Goal: Transaction & Acquisition: Purchase product/service

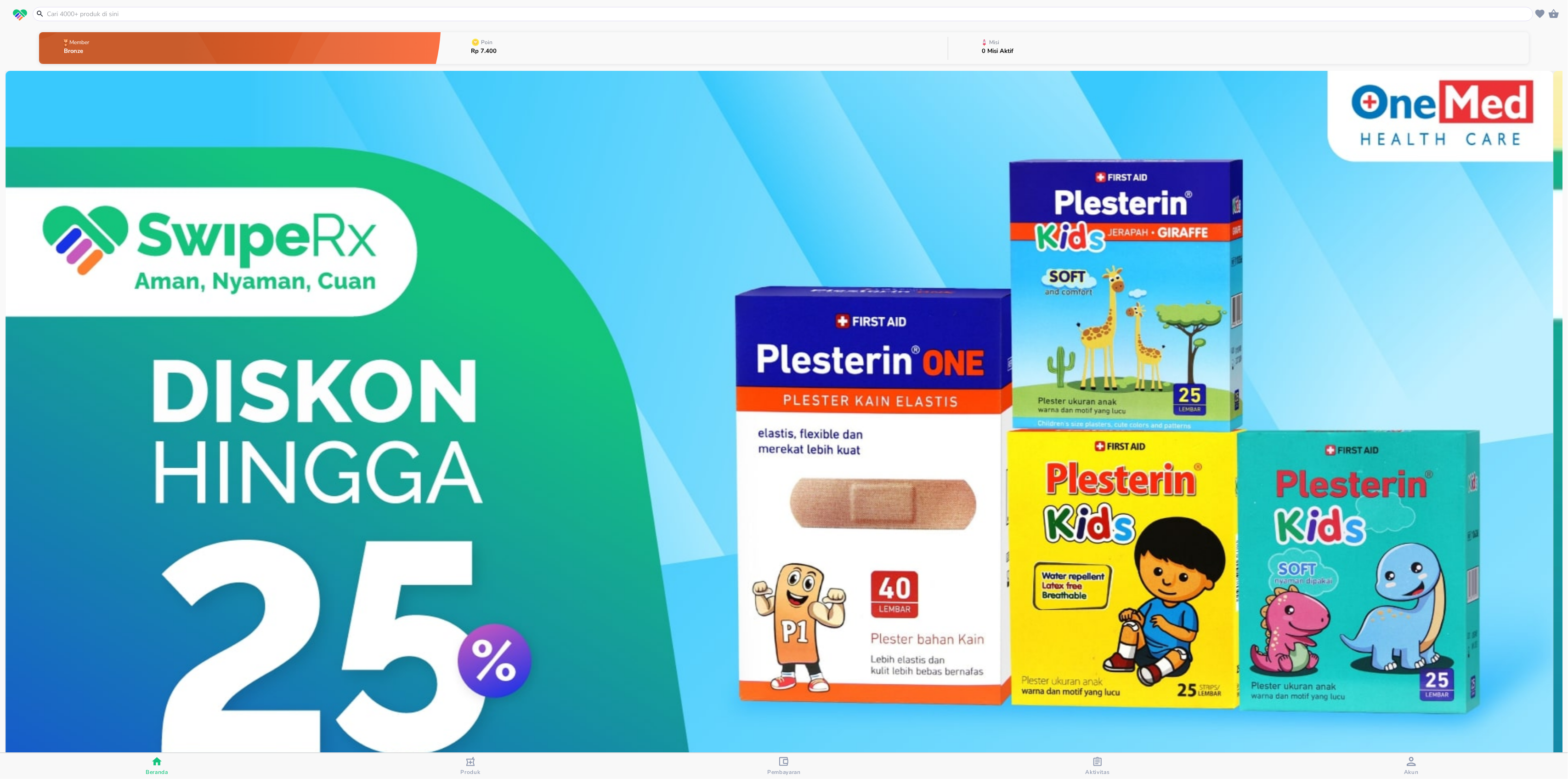
click at [441, 16] on input "text" at bounding box center [788, 14] width 1485 height 10
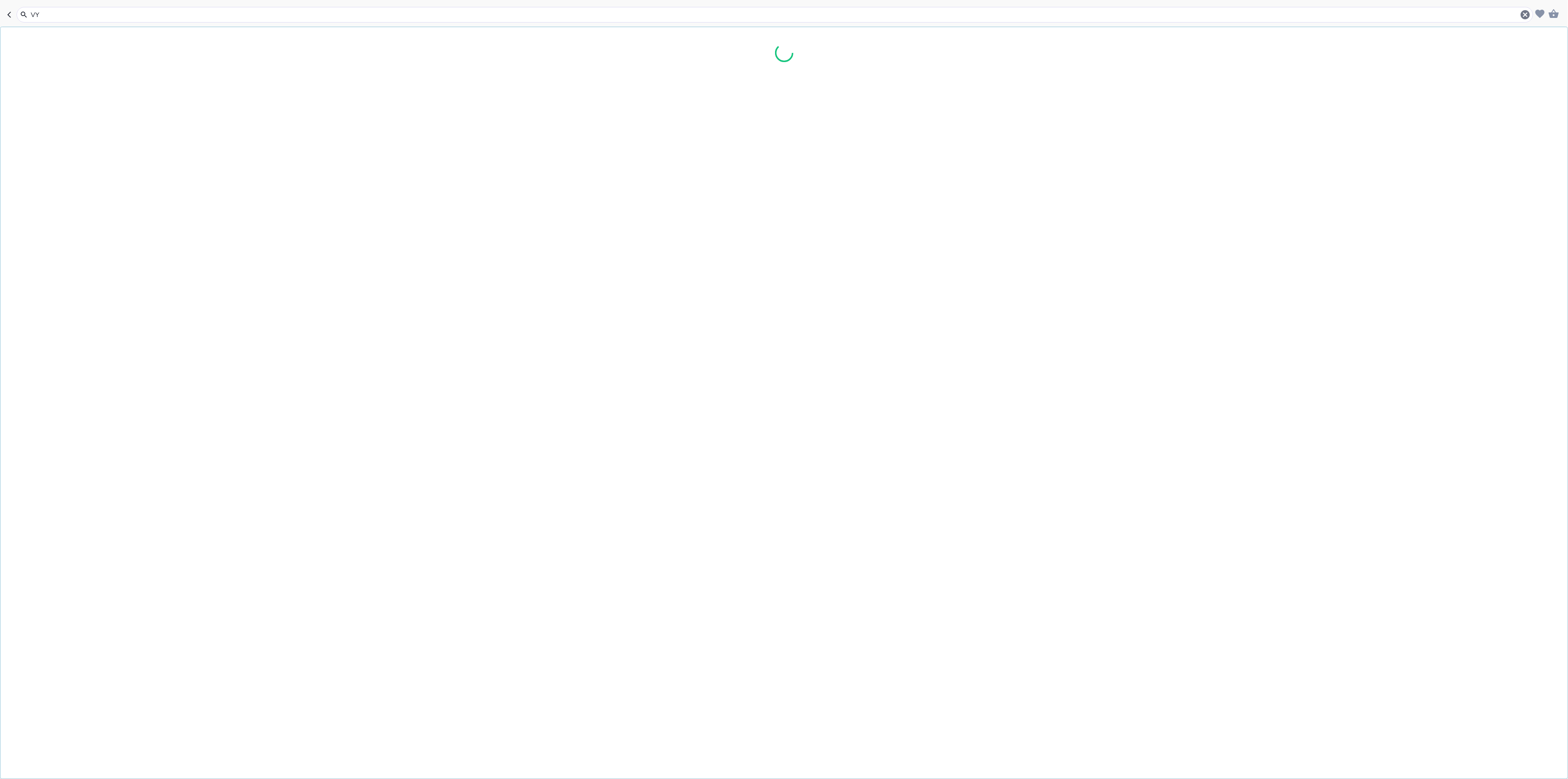
type input "V"
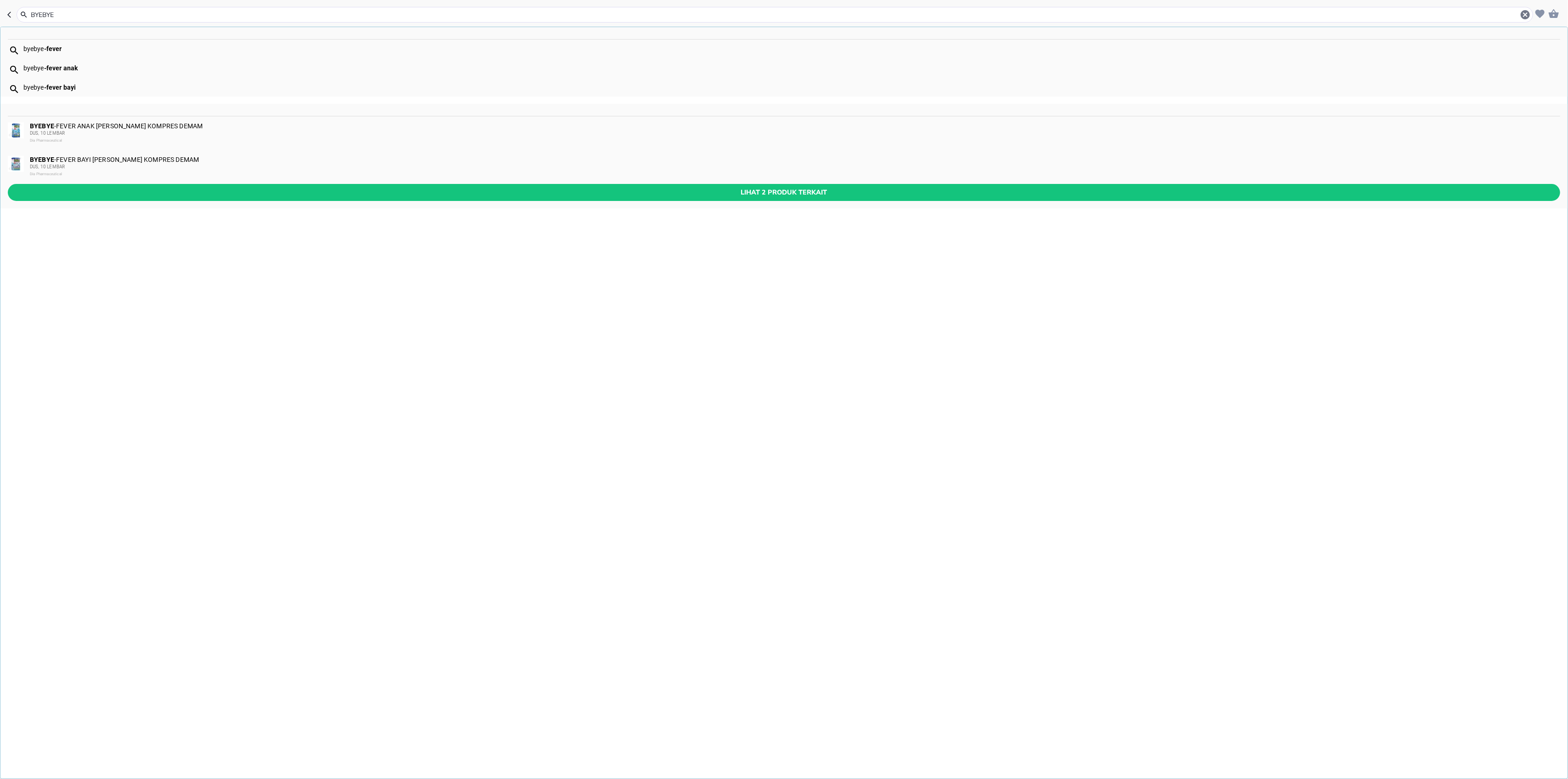
type input "BYEBYE"
click at [80, 125] on div "BYEBYE -FEVER ANAK [PERSON_NAME] KOMPRES DEMAM DUS, 10 LEMBAR Dia Pharmaceutical" at bounding box center [794, 133] width 1530 height 22
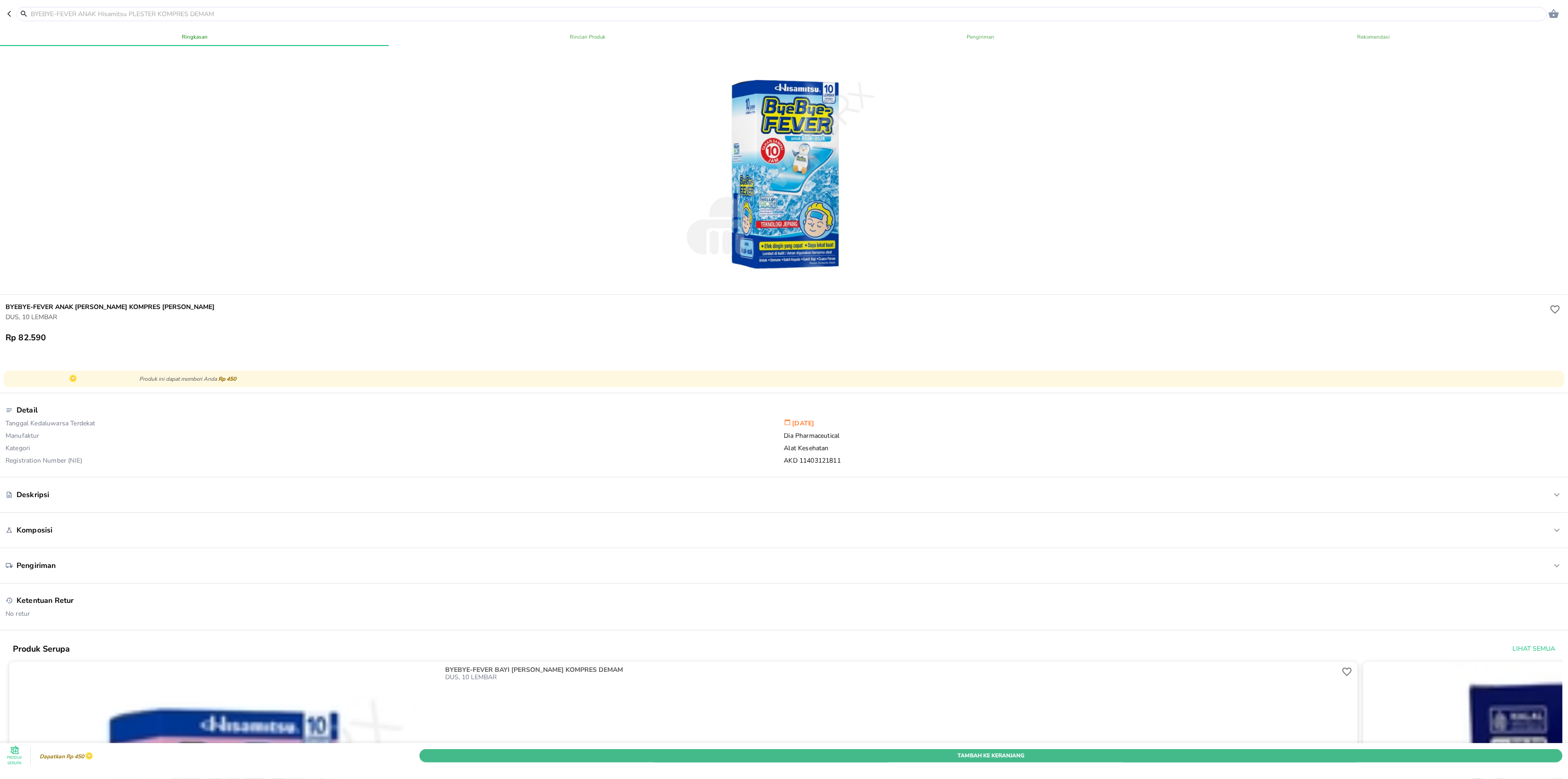
click at [1008, 751] on span "Tambah Ke Keranjang" at bounding box center [990, 756] width 1129 height 10
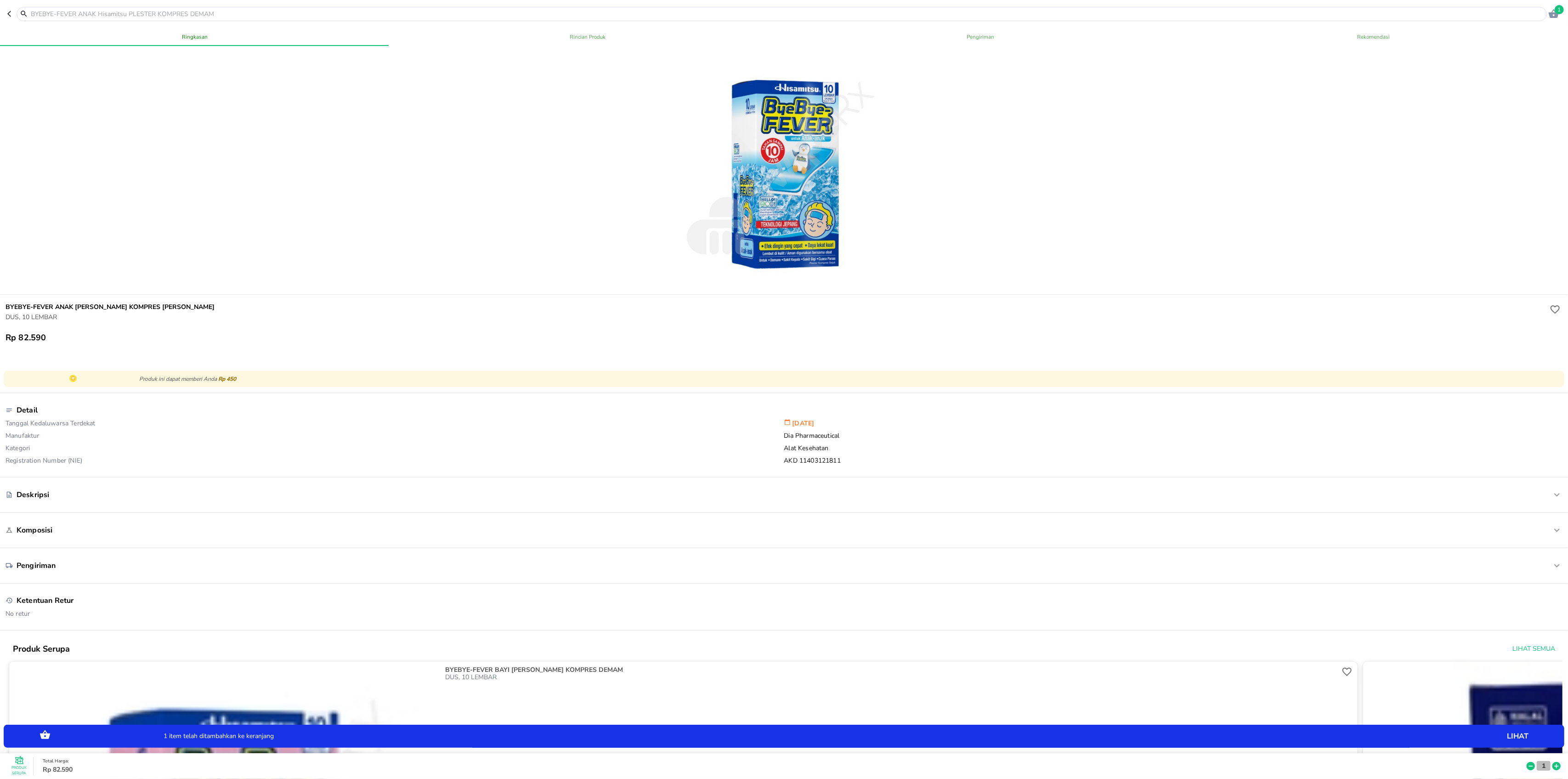
click at [1539, 761] on p "1" at bounding box center [1544, 766] width 9 height 10
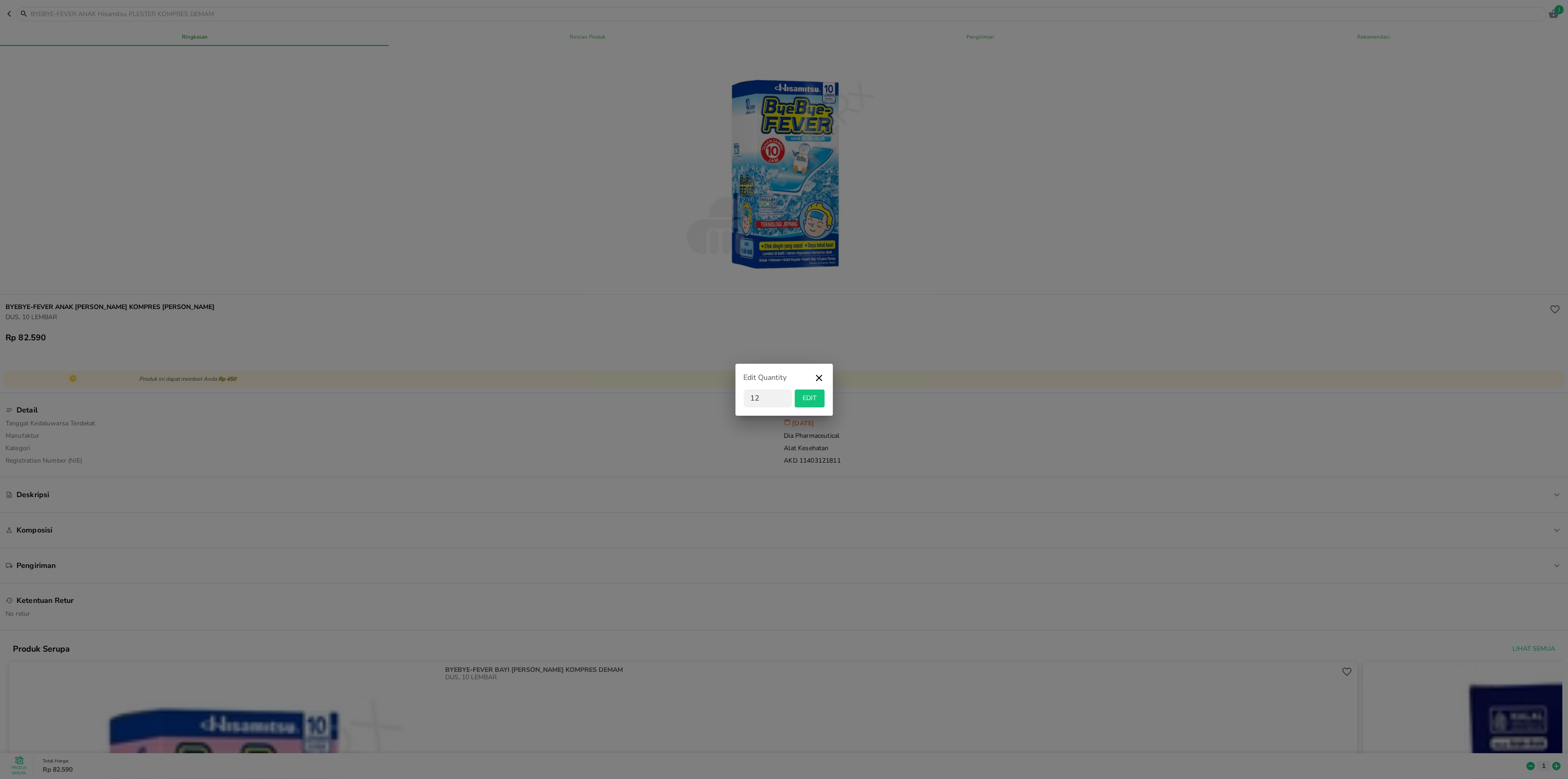
drag, startPoint x: 763, startPoint y: 400, endPoint x: 724, endPoint y: 388, distance: 40.8
click at [724, 388] on div "Edit Quantity 12 EDIT" at bounding box center [784, 389] width 1568 height 779
type input "2"
click at [816, 399] on span "EDIT" at bounding box center [810, 398] width 23 height 12
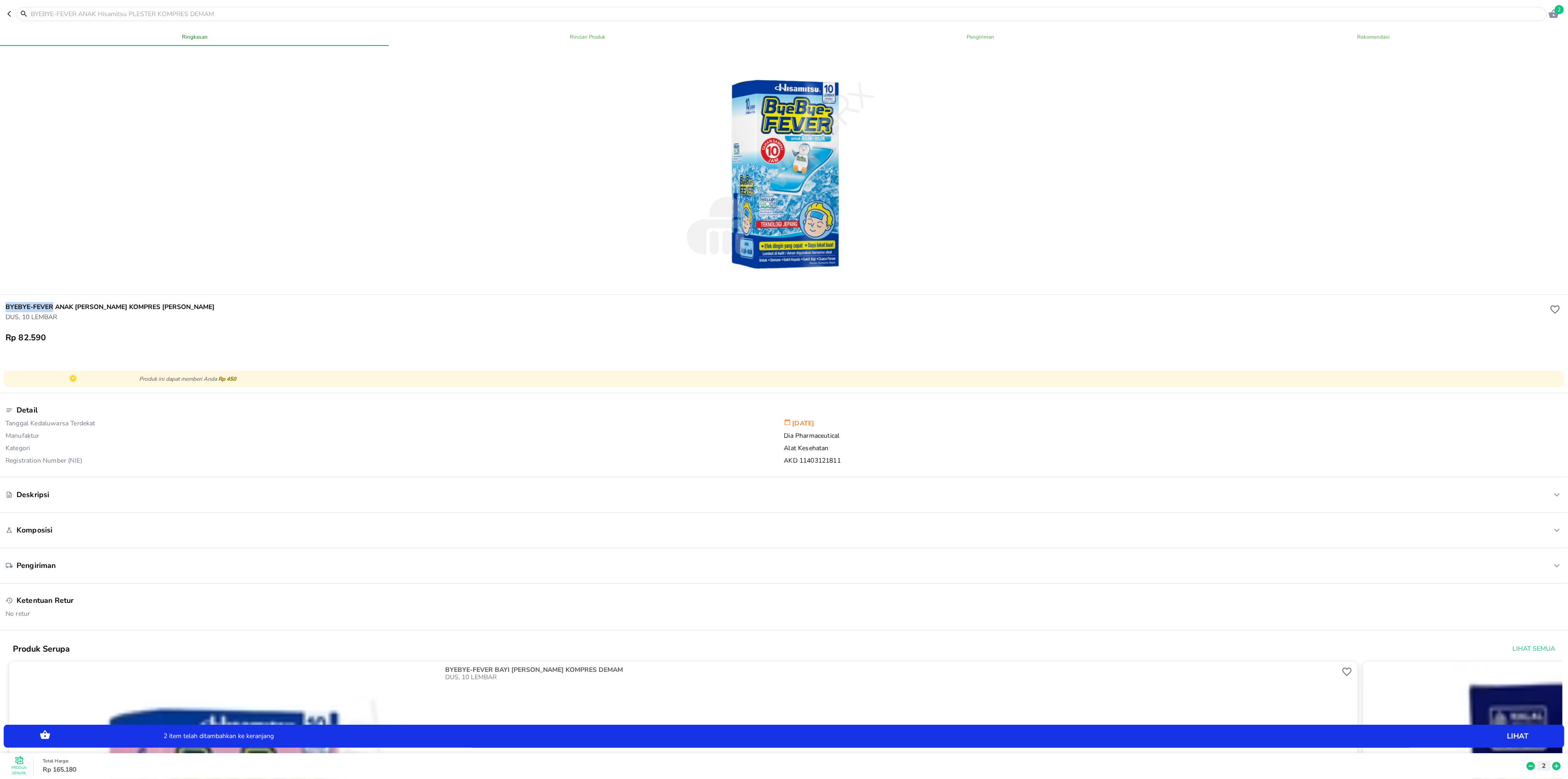
drag, startPoint x: 6, startPoint y: 302, endPoint x: 52, endPoint y: 301, distance: 46.0
click at [52, 301] on div "BYEBYE-FEVER ANAK [PERSON_NAME] KOMPRES DEMAM DUS, 10 LEMBAR Rp 82.590" at bounding box center [784, 322] width 1572 height 55
copy h6 "BYEBYE-FEVER"
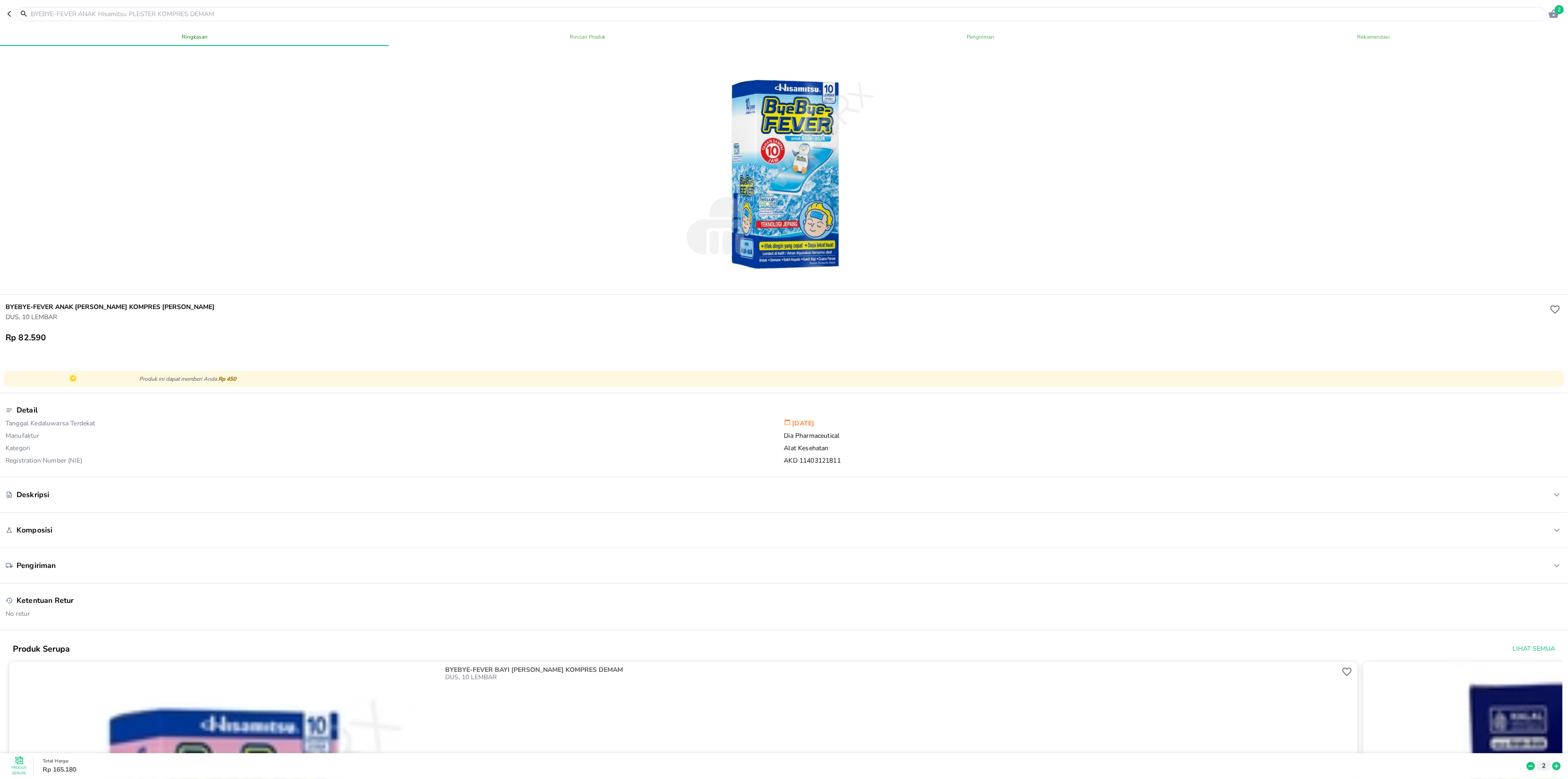
click at [153, 9] on input "text" at bounding box center [787, 14] width 1514 height 10
paste input "BYEBYE-FEVER"
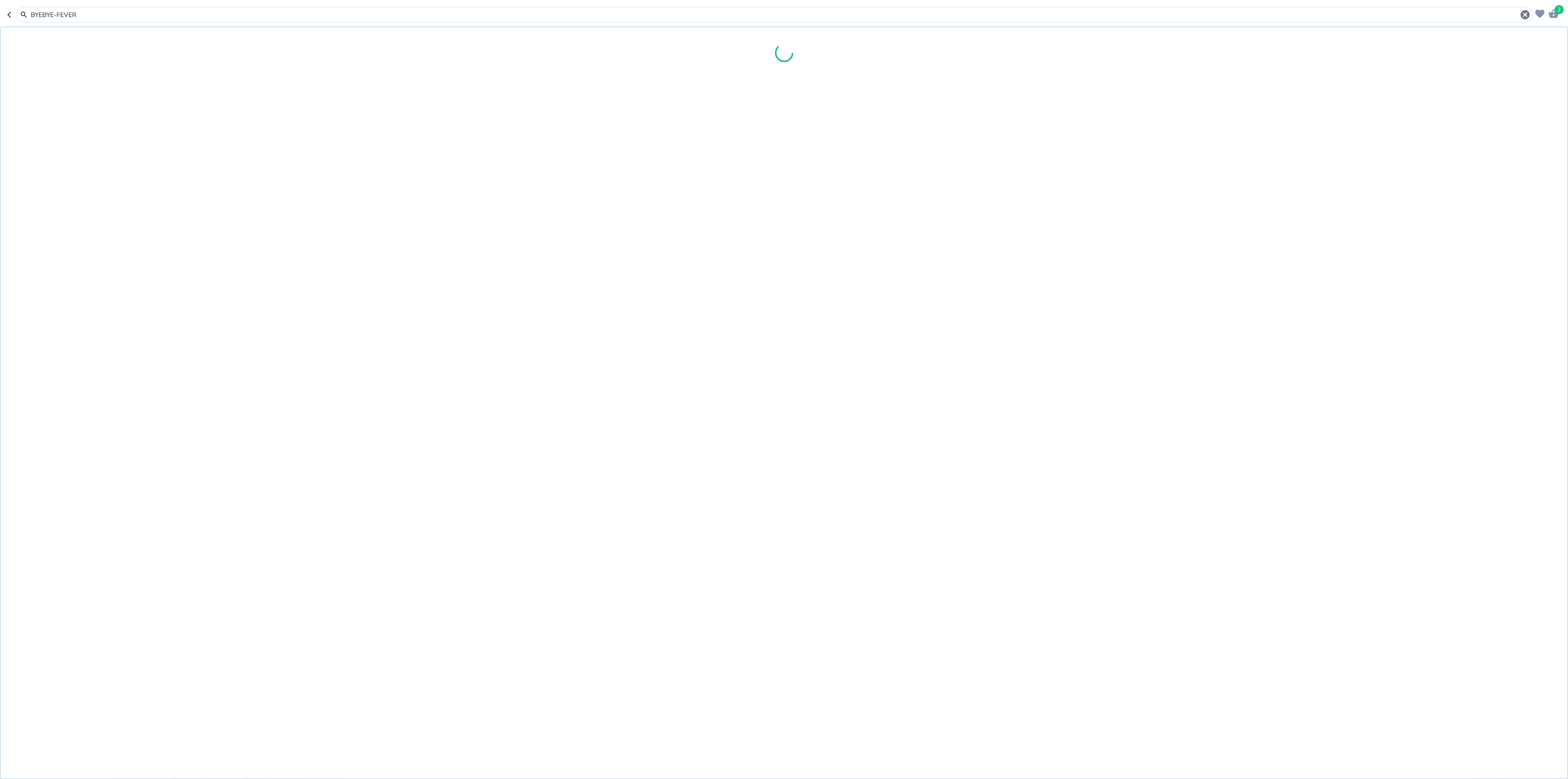
type input "BYEBYE-FEVER"
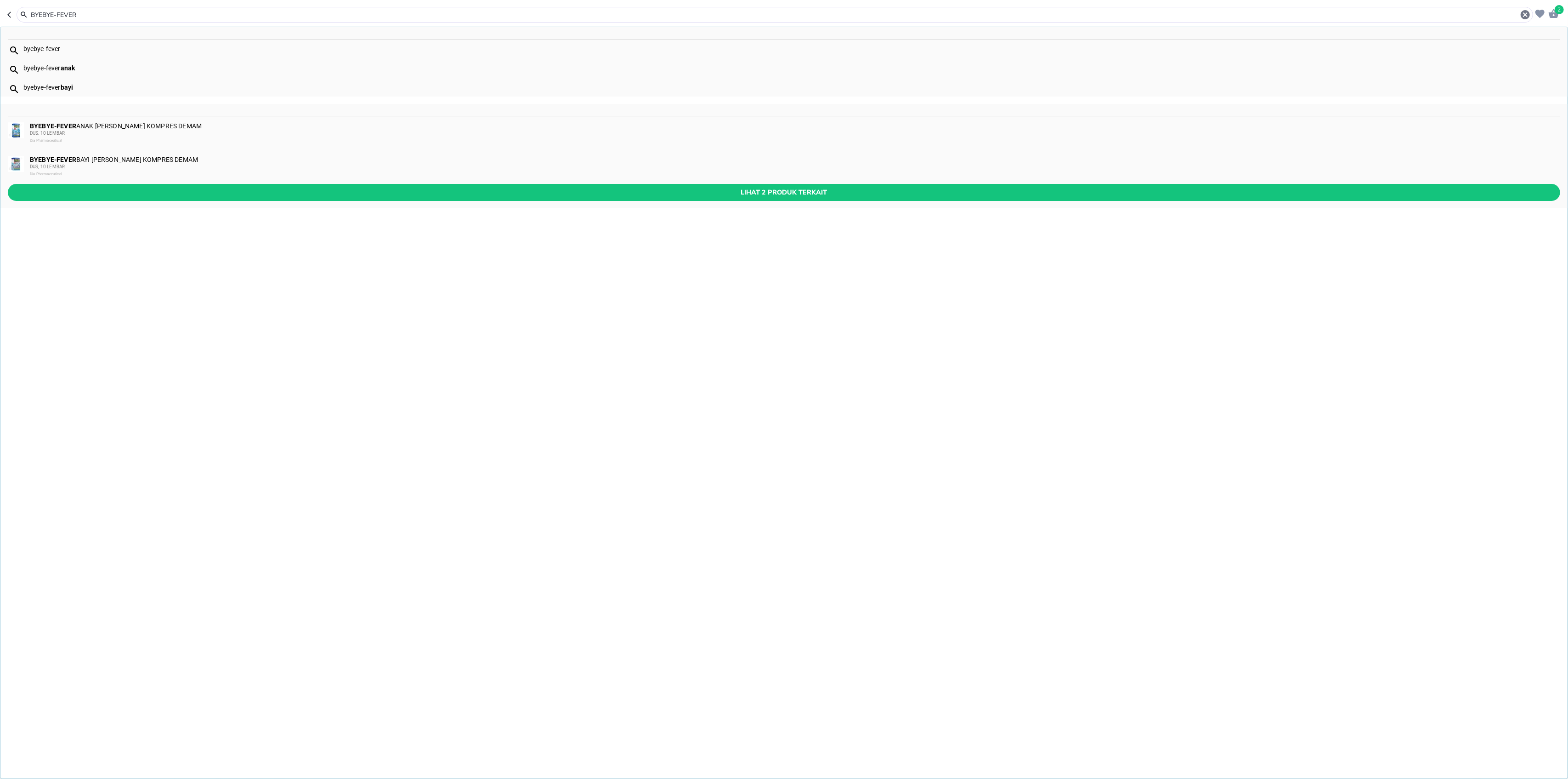
click at [94, 157] on div "BYEBYE-FEVER BAYI [PERSON_NAME] KOMPRES DEMAM DUS, 10 LEMBAR Dia Pharmaceutical" at bounding box center [794, 167] width 1530 height 22
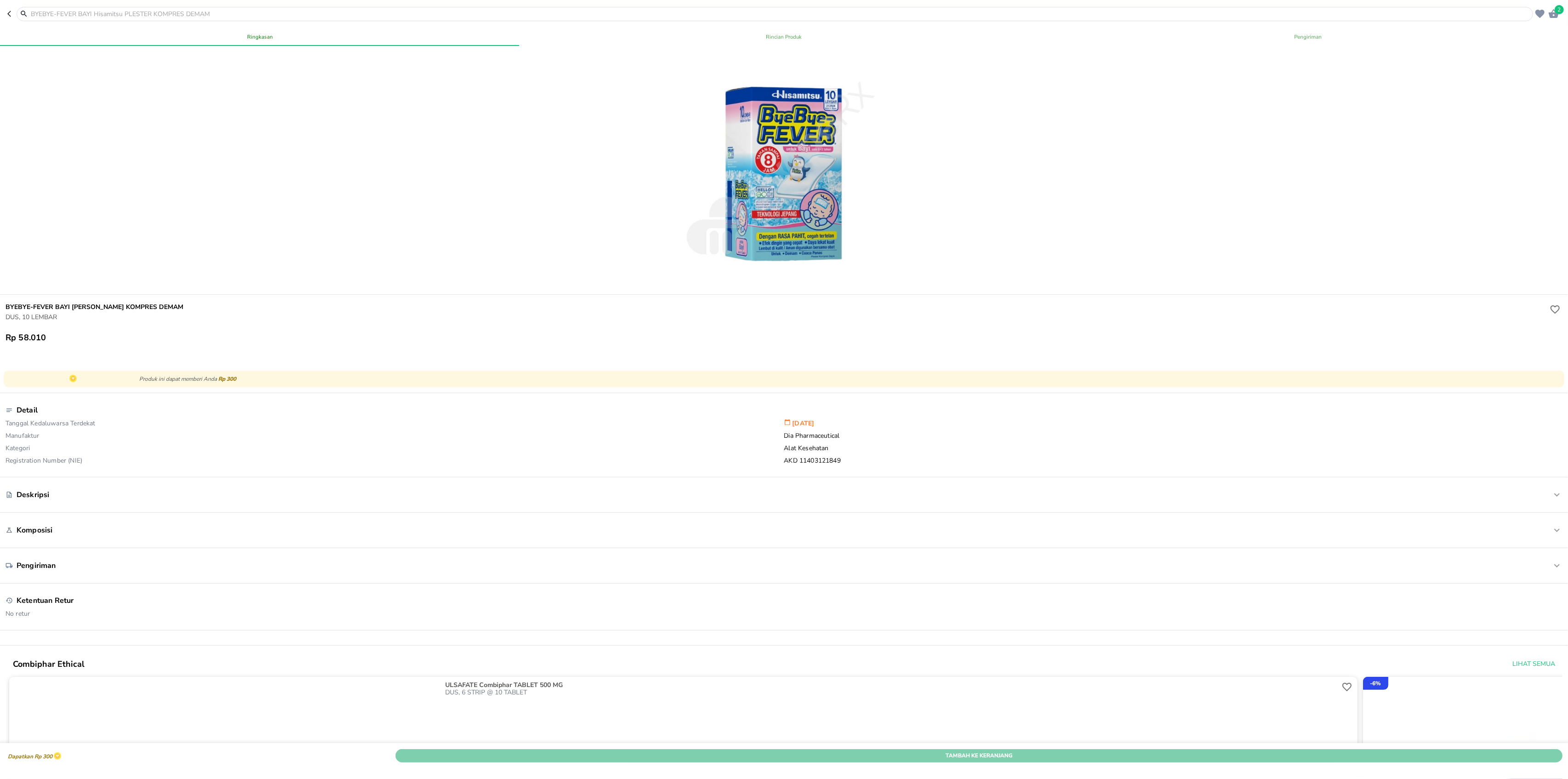
click at [1485, 751] on span "Tambah Ke Keranjang" at bounding box center [979, 756] width 1153 height 10
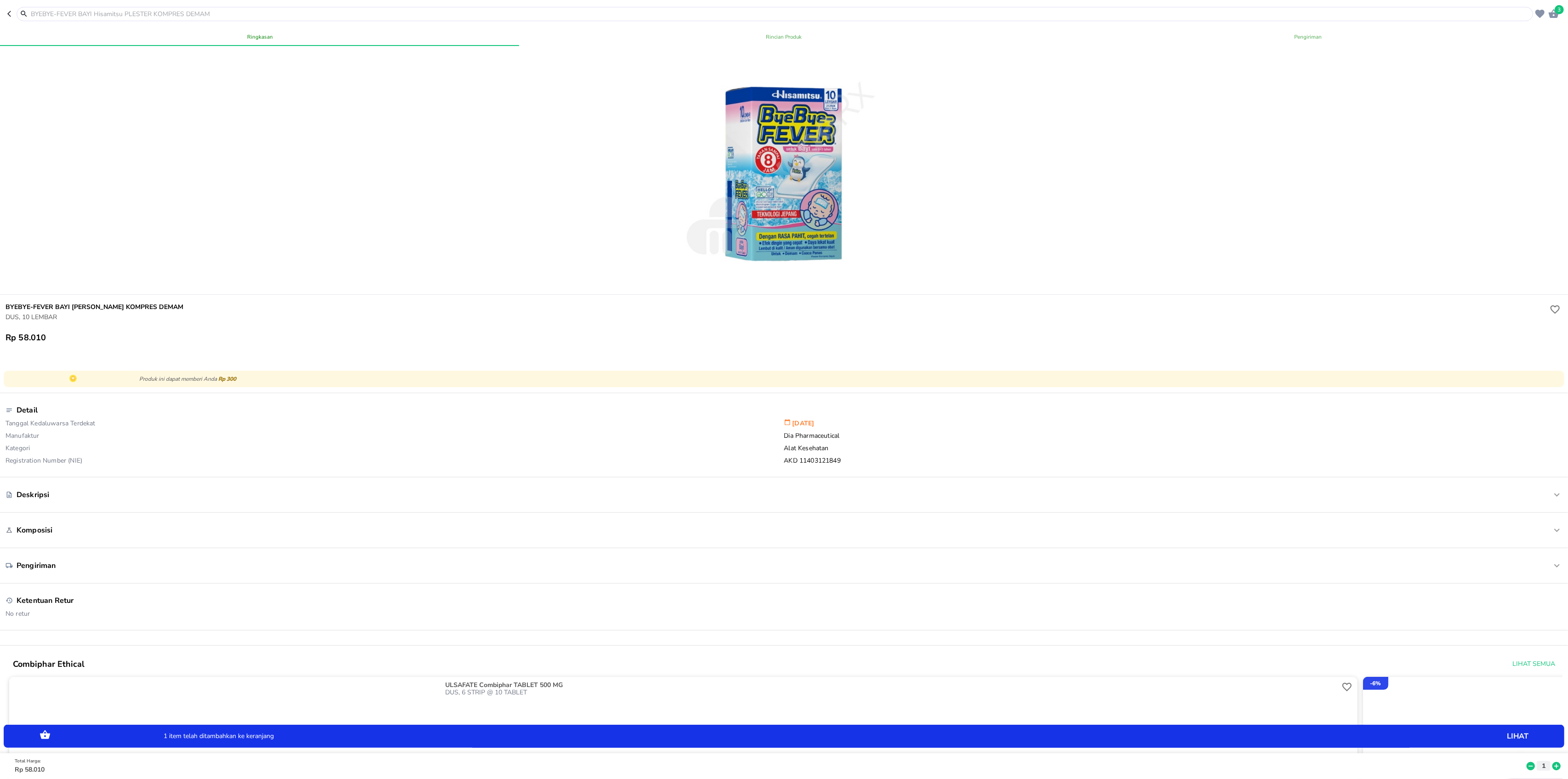
click at [1535, 753] on div "Total Harga : Rp 58.010 1" at bounding box center [786, 766] width 1567 height 26
click at [1539, 761] on p "1" at bounding box center [1544, 766] width 9 height 10
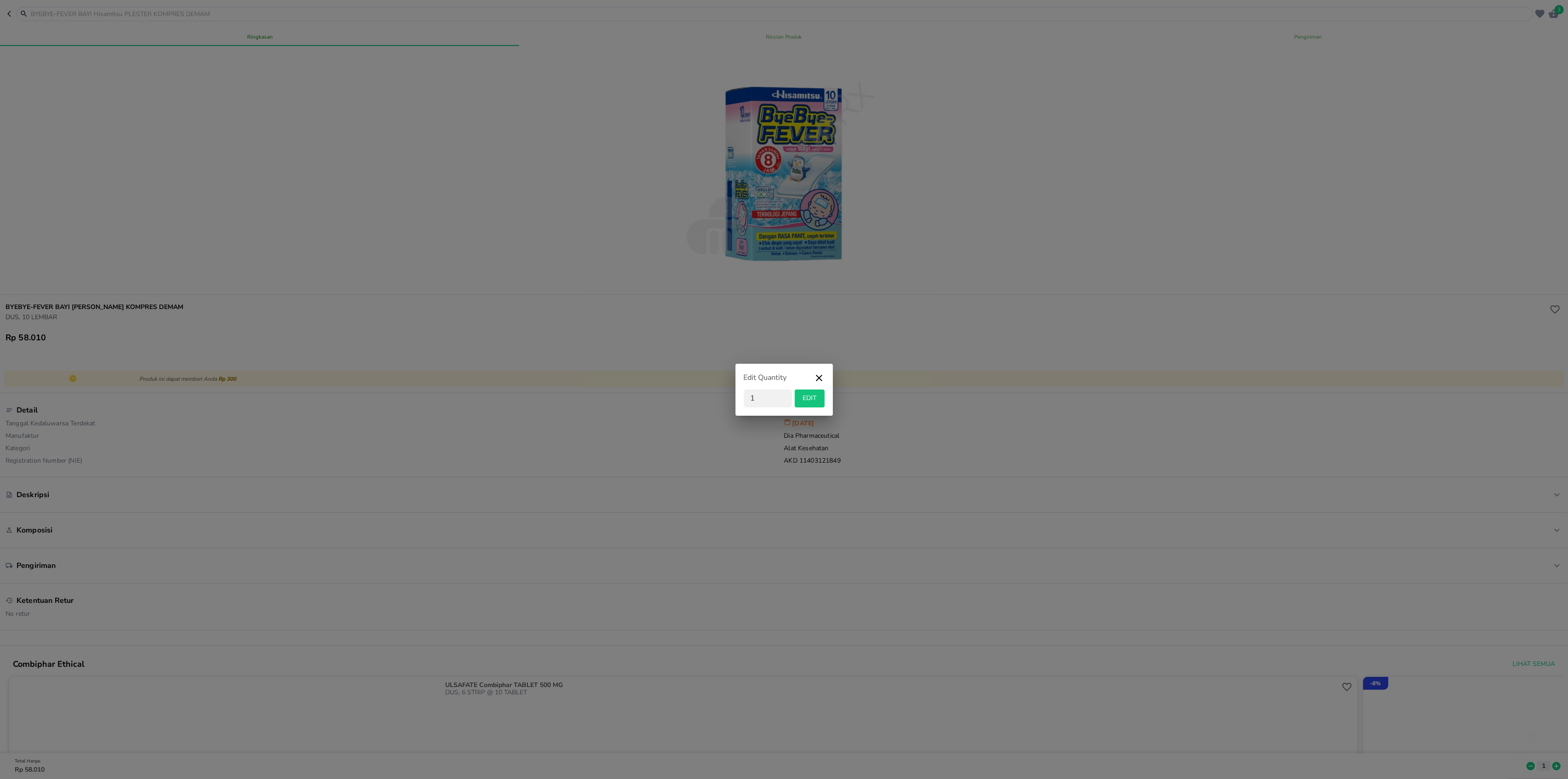
drag, startPoint x: 771, startPoint y: 392, endPoint x: 666, endPoint y: 373, distance: 106.7
click at [666, 373] on div "Edit Quantity 1 EDIT" at bounding box center [784, 389] width 1568 height 779
type input "2"
click at [805, 398] on span "EDIT" at bounding box center [810, 398] width 23 height 12
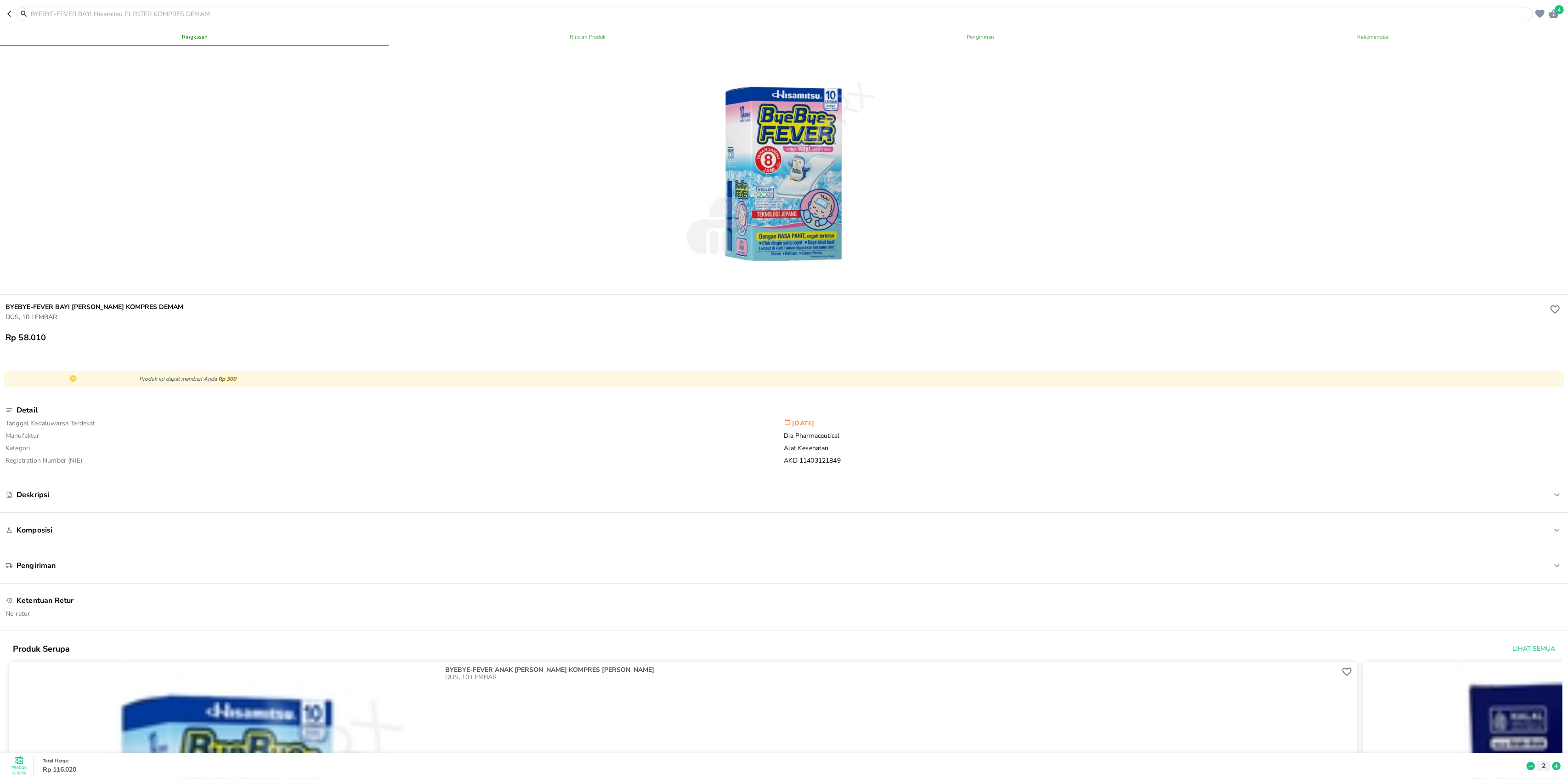
click at [1557, 12] on span "4" at bounding box center [1559, 9] width 9 height 9
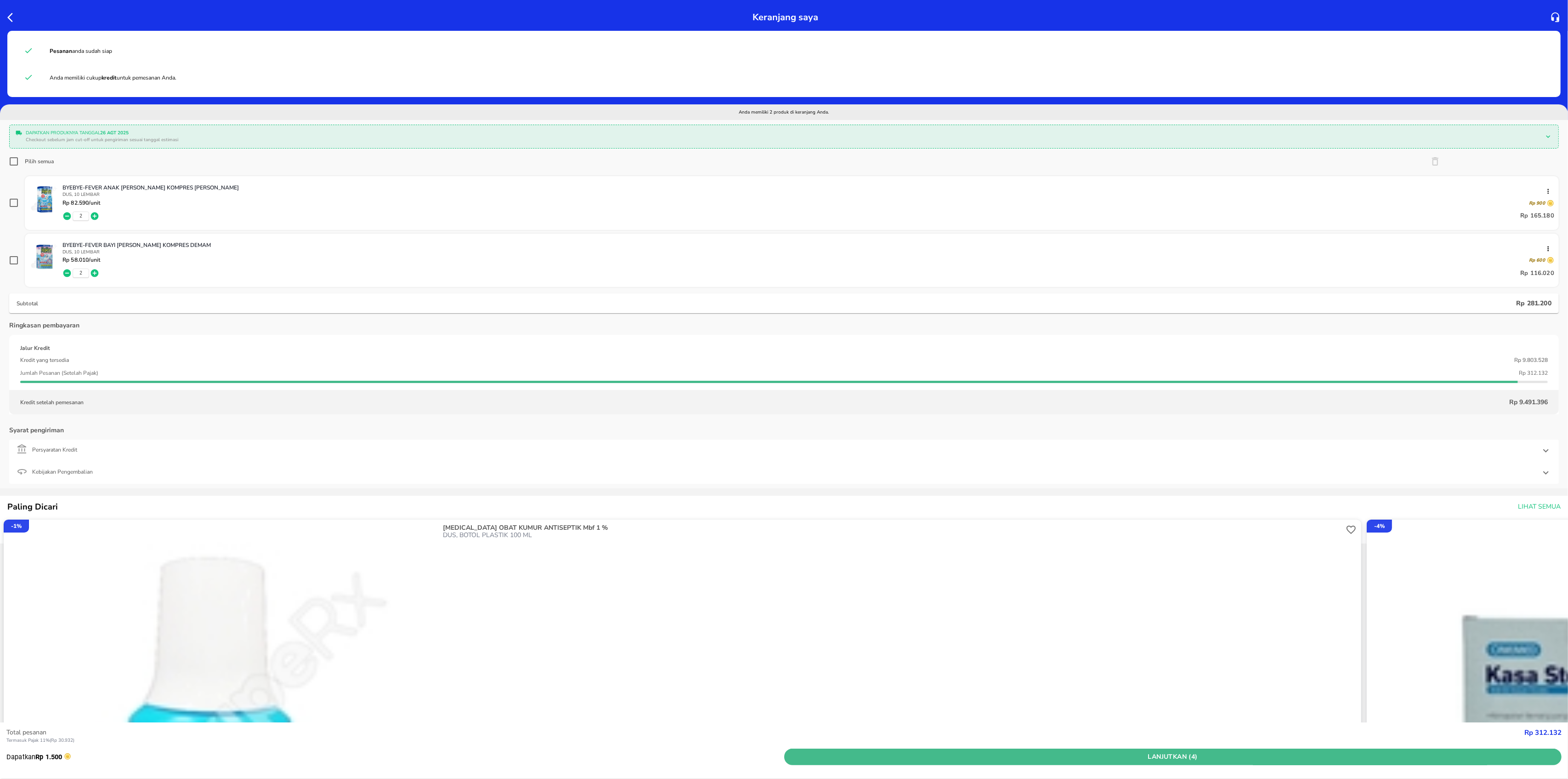
click at [1088, 751] on span "Lanjutkan (4)" at bounding box center [1173, 756] width 771 height 12
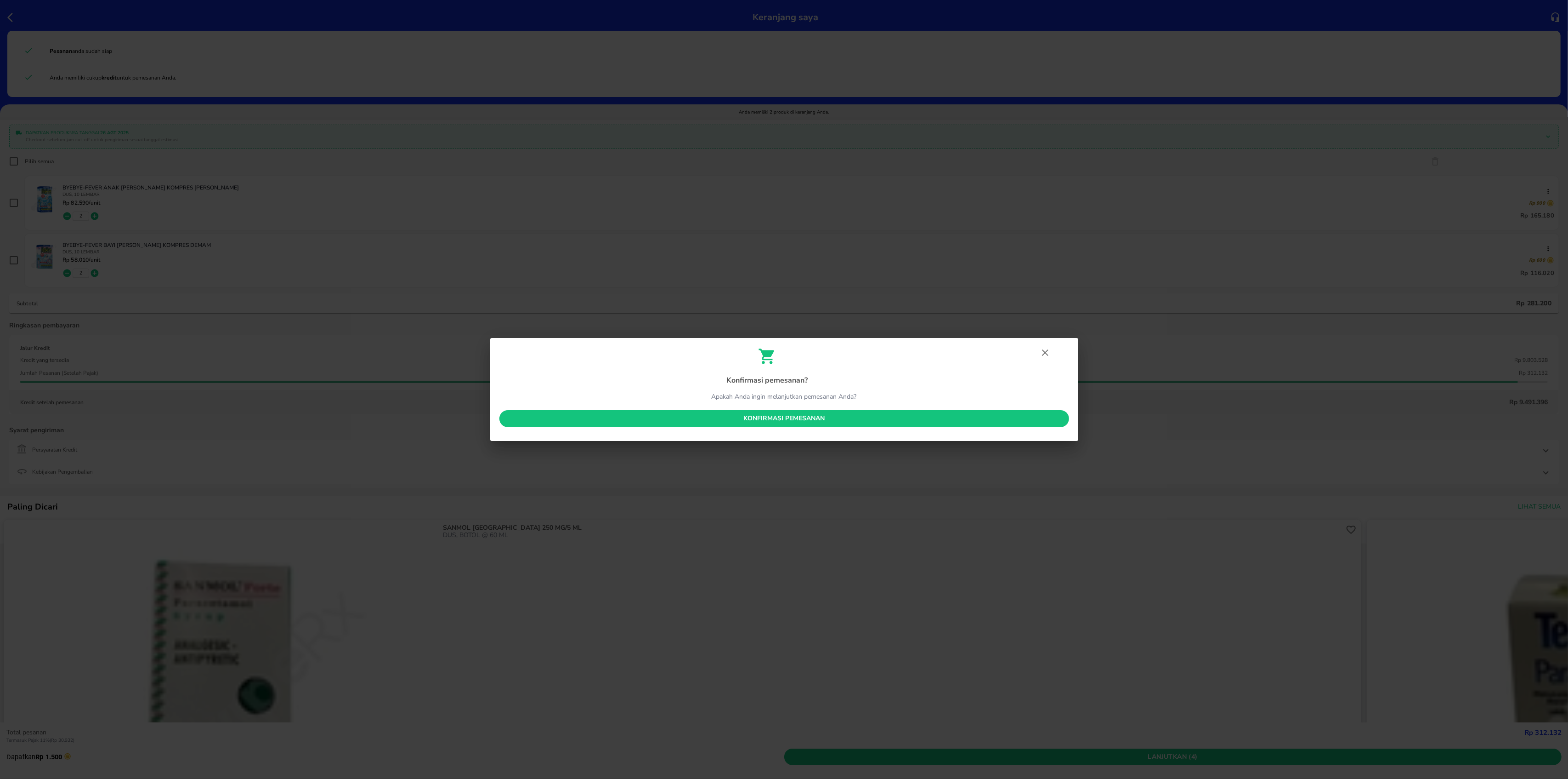
click at [827, 418] on span "Konfirmasi pemesanan" at bounding box center [785, 418] width 555 height 12
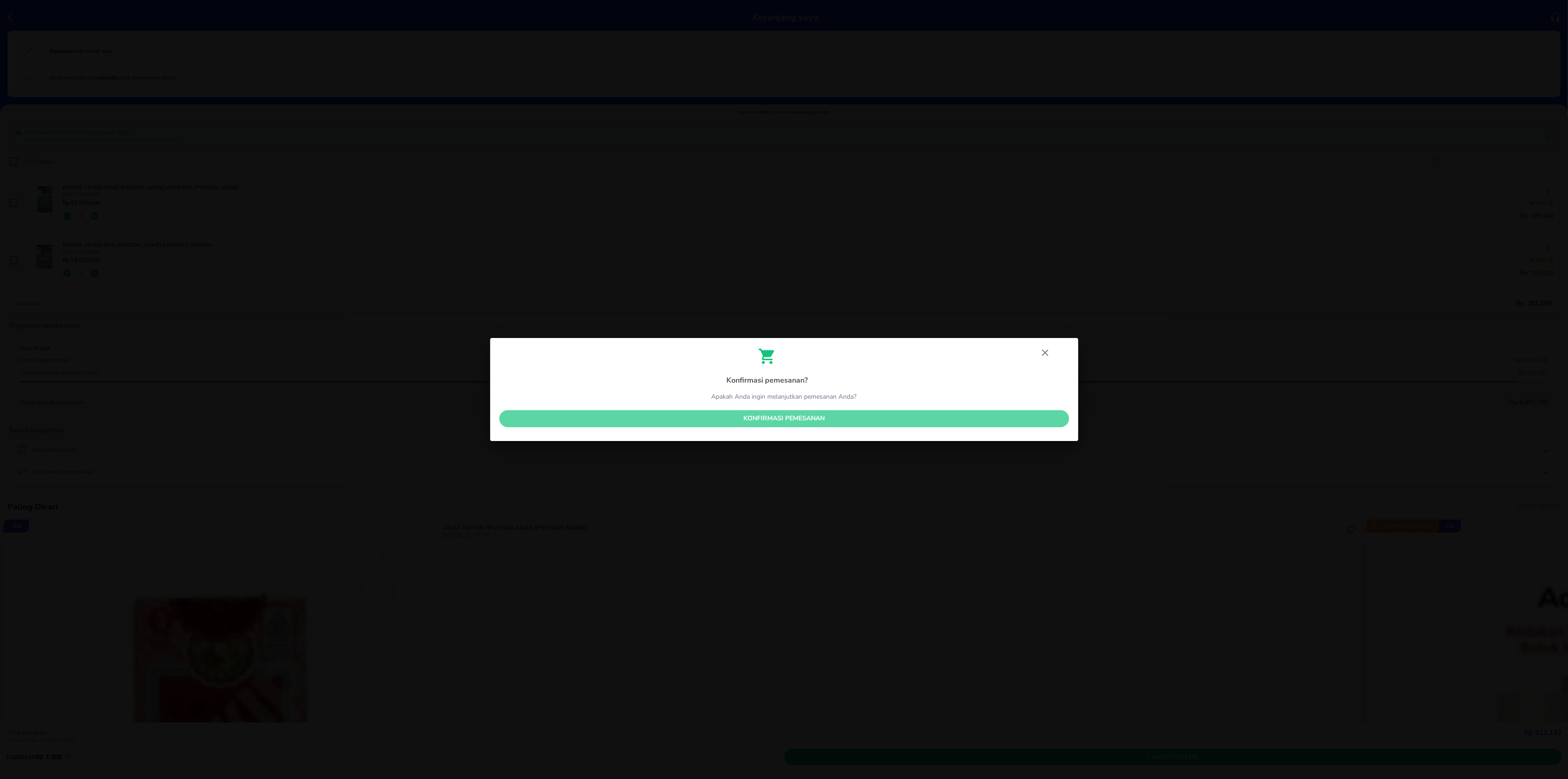
click at [807, 418] on span "Konfirmasi pemesanan" at bounding box center [785, 418] width 555 height 12
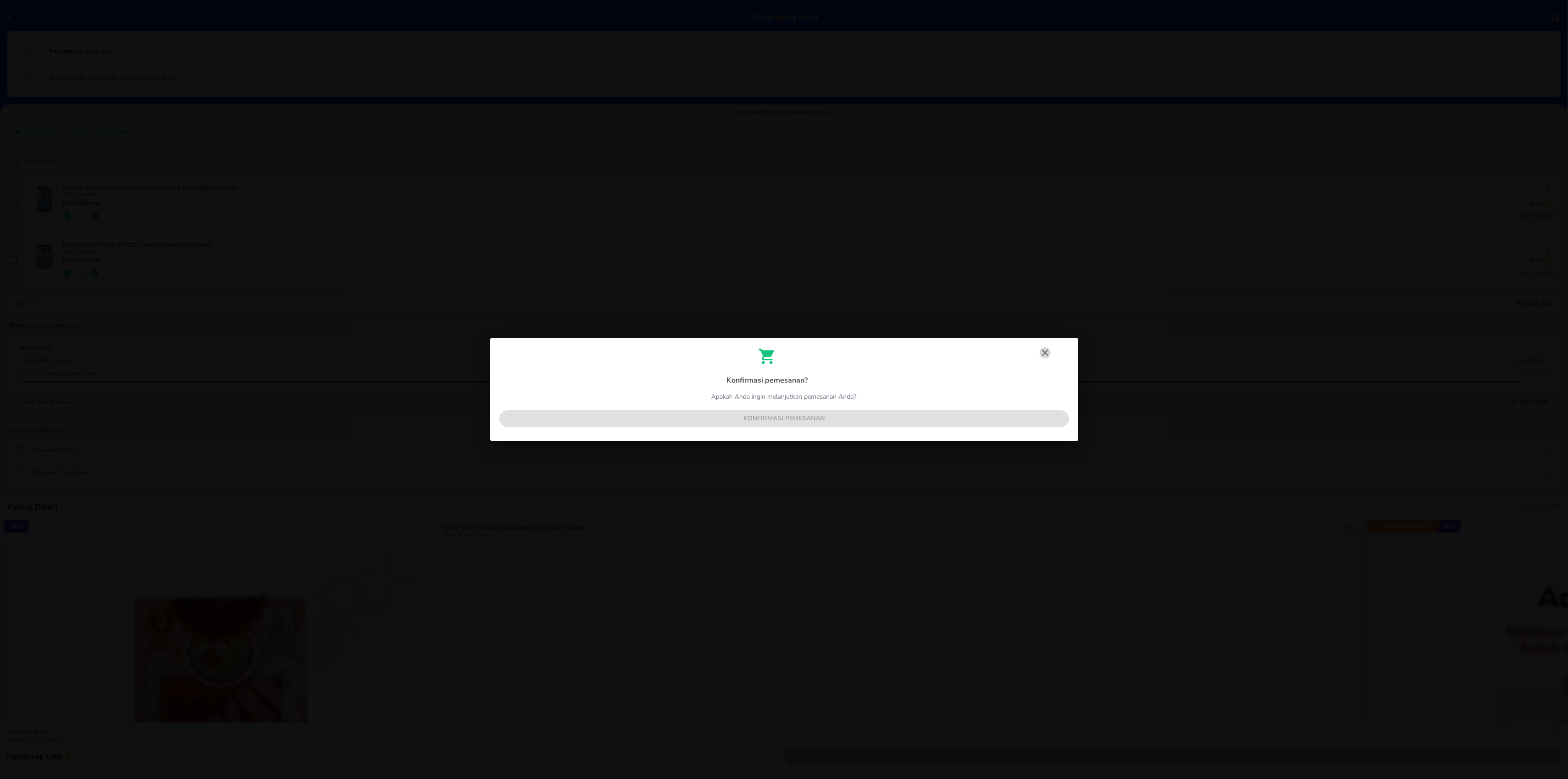
click at [1046, 351] on icon "button" at bounding box center [1045, 353] width 11 height 11
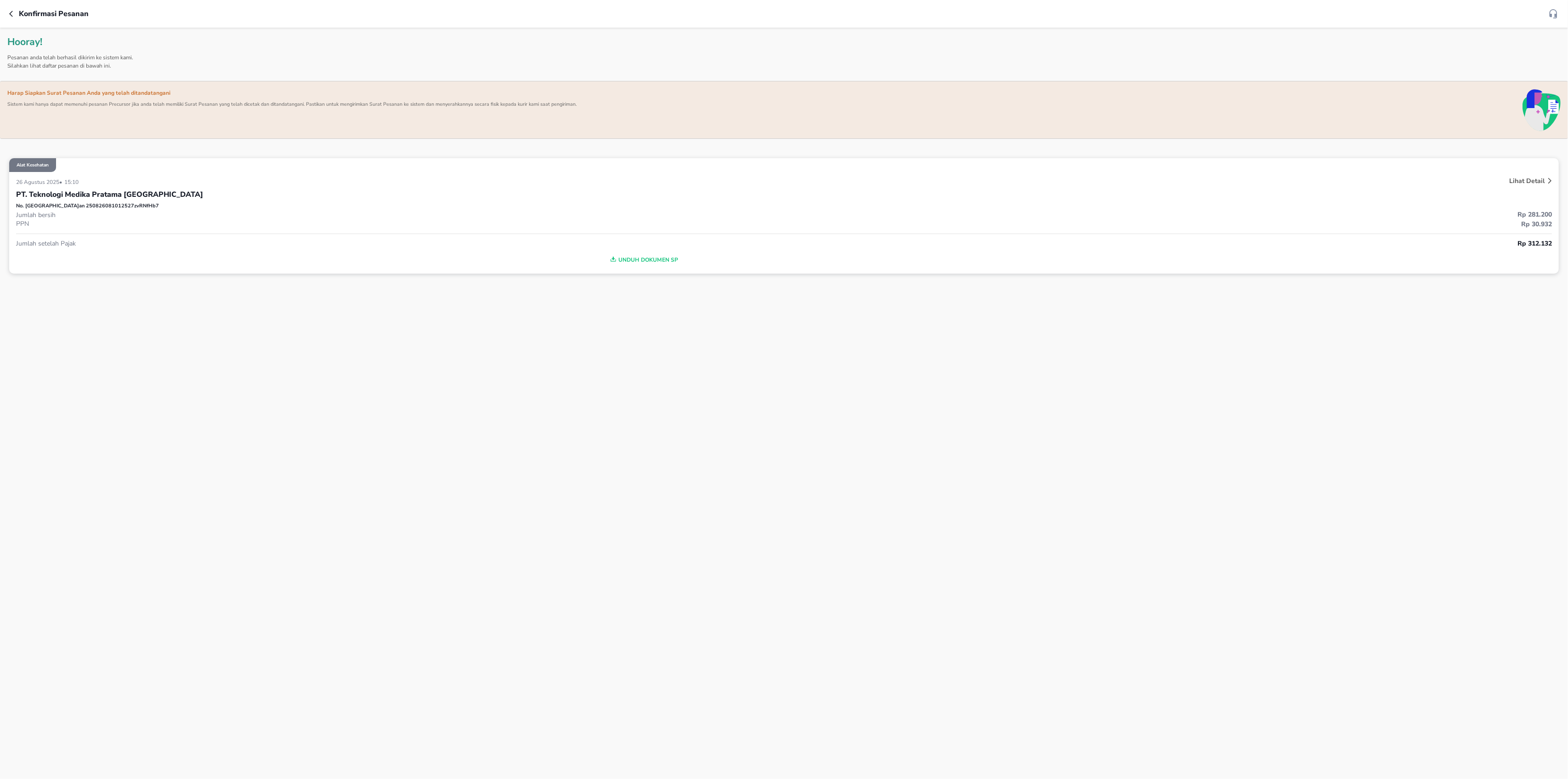
click at [287, 200] on div "PT. Teknologi Medika Pratama [GEOGRAPHIC_DATA]" at bounding box center [783, 194] width 1536 height 16
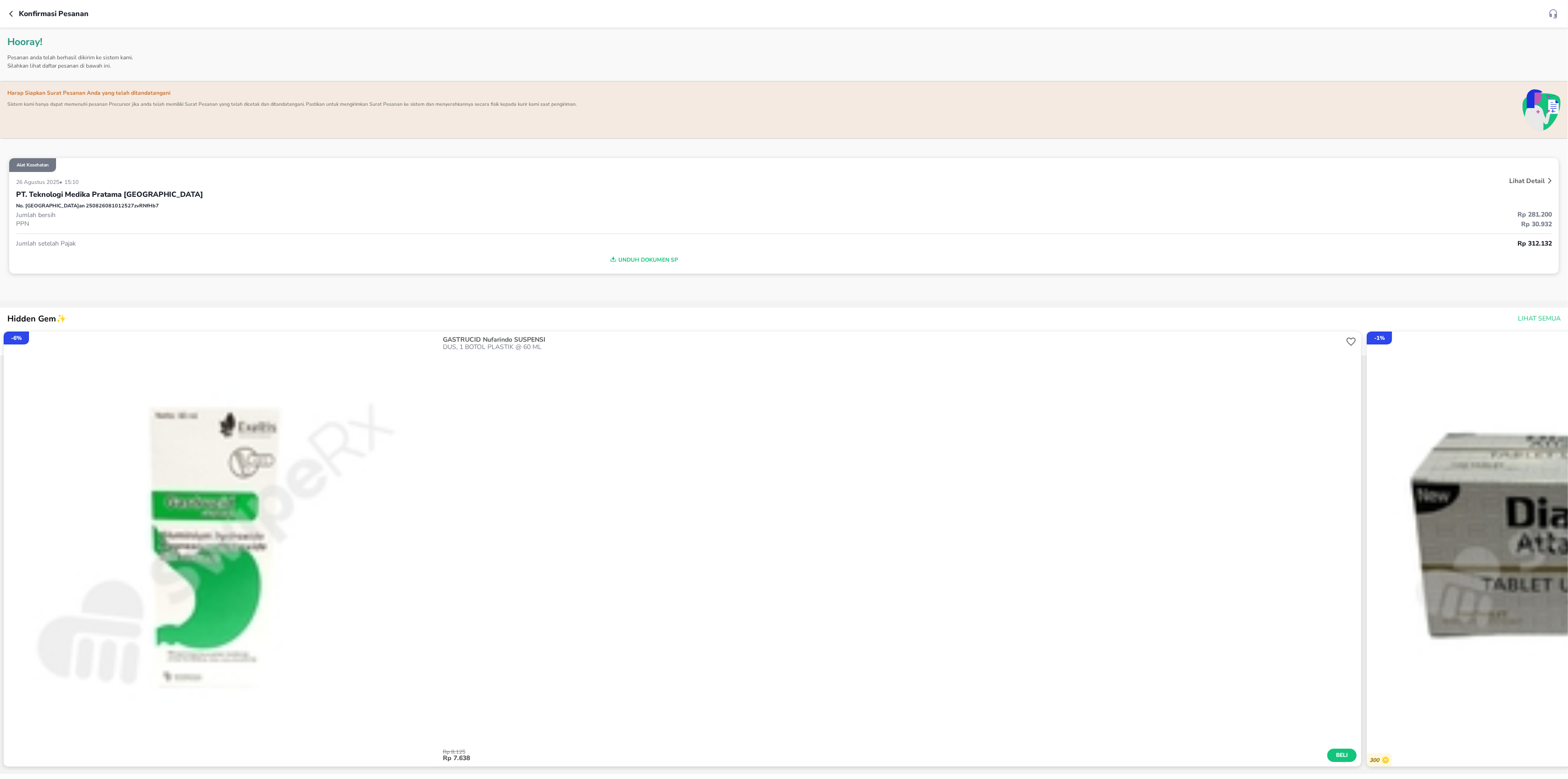
click at [167, 193] on div "PT. Teknologi Medika Pratama [GEOGRAPHIC_DATA]" at bounding box center [783, 194] width 1536 height 16
click at [310, 207] on div "No. Pesanan 250826081012527zvRNfHb7" at bounding box center [783, 206] width 1536 height 8
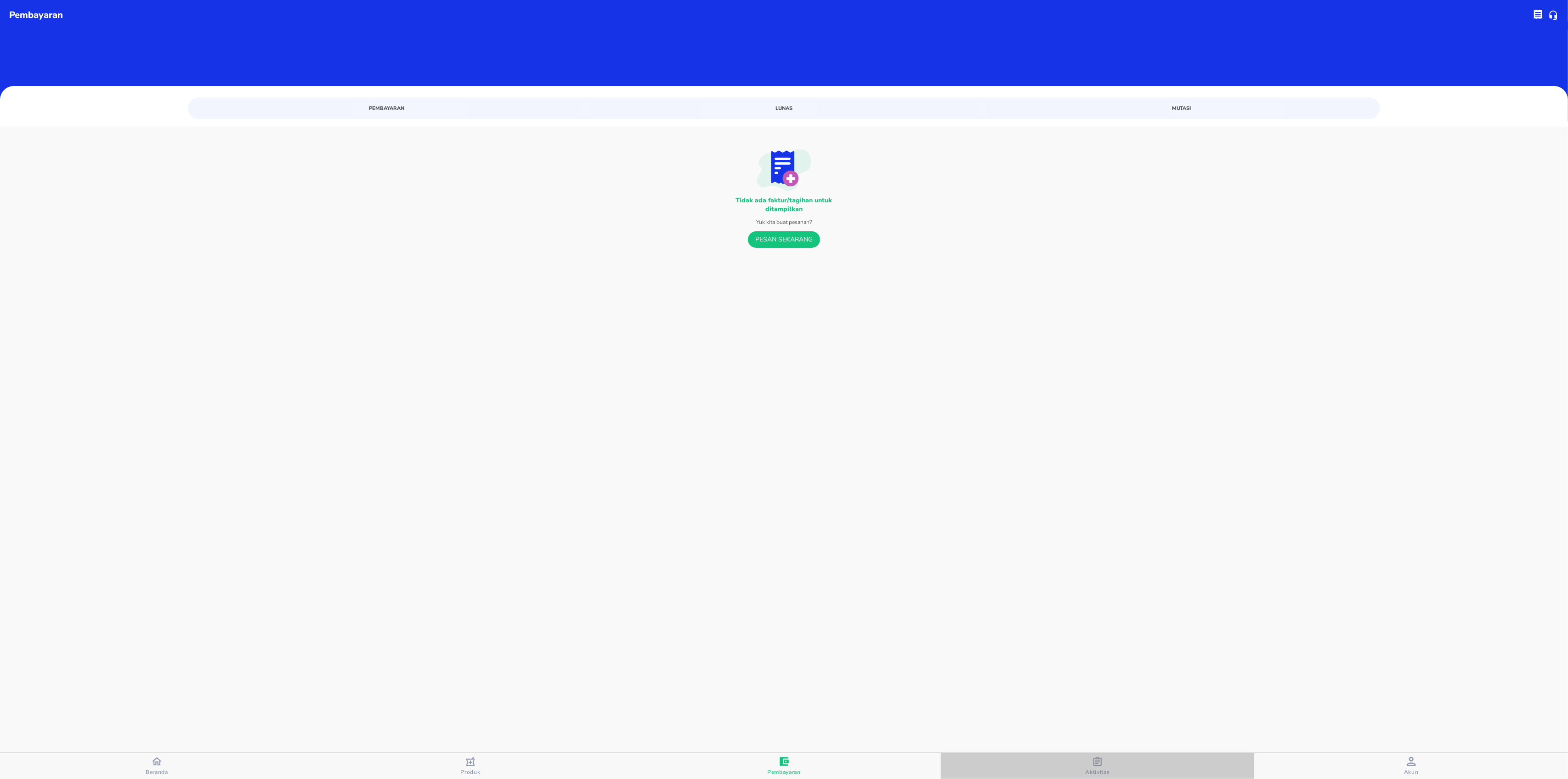
click at [1103, 769] on span "Aktivitas" at bounding box center [1098, 772] width 24 height 7
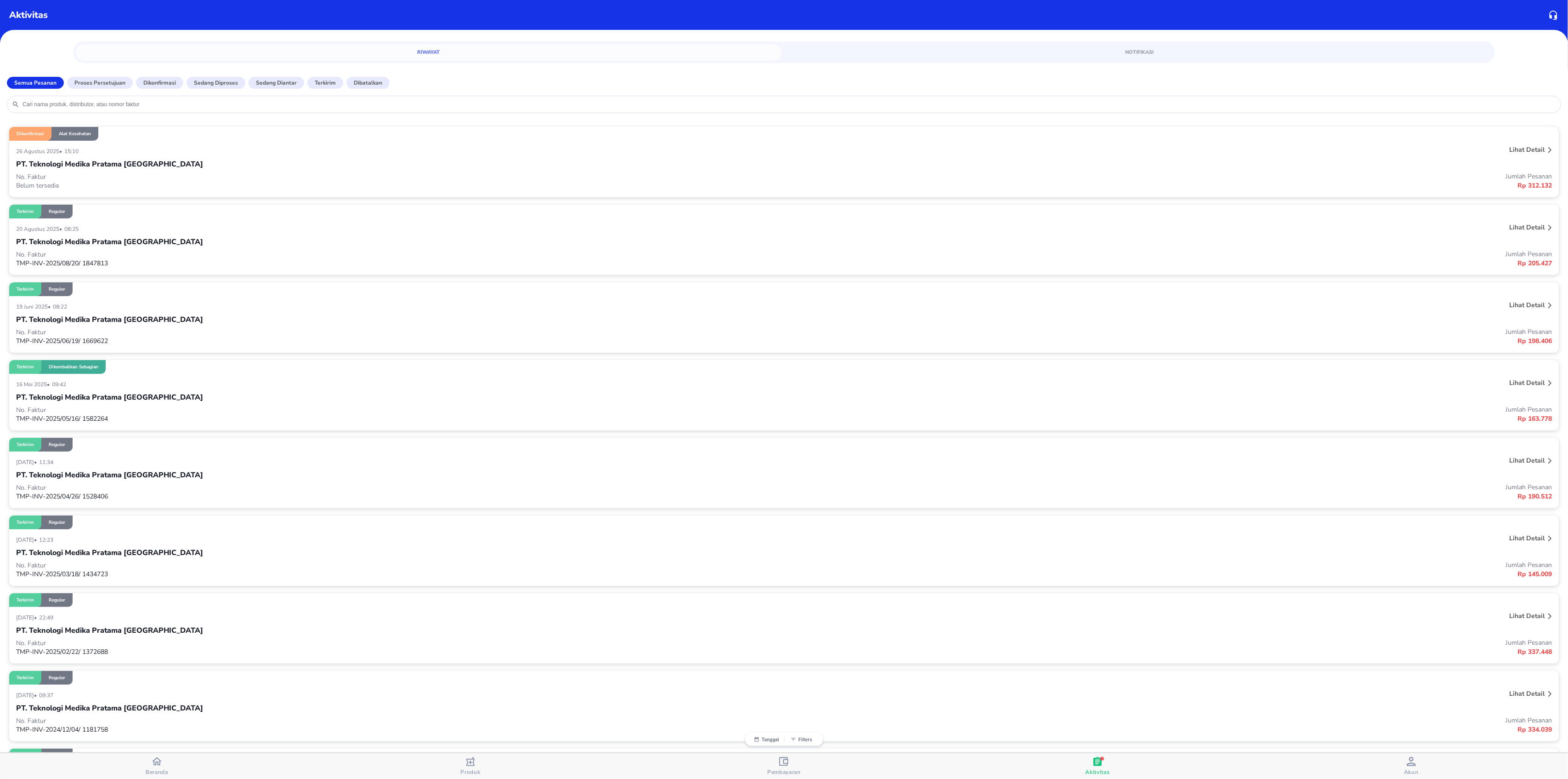
click at [159, 155] on div "26 Agustus 2025 • 15:10" at bounding box center [464, 151] width 896 height 11
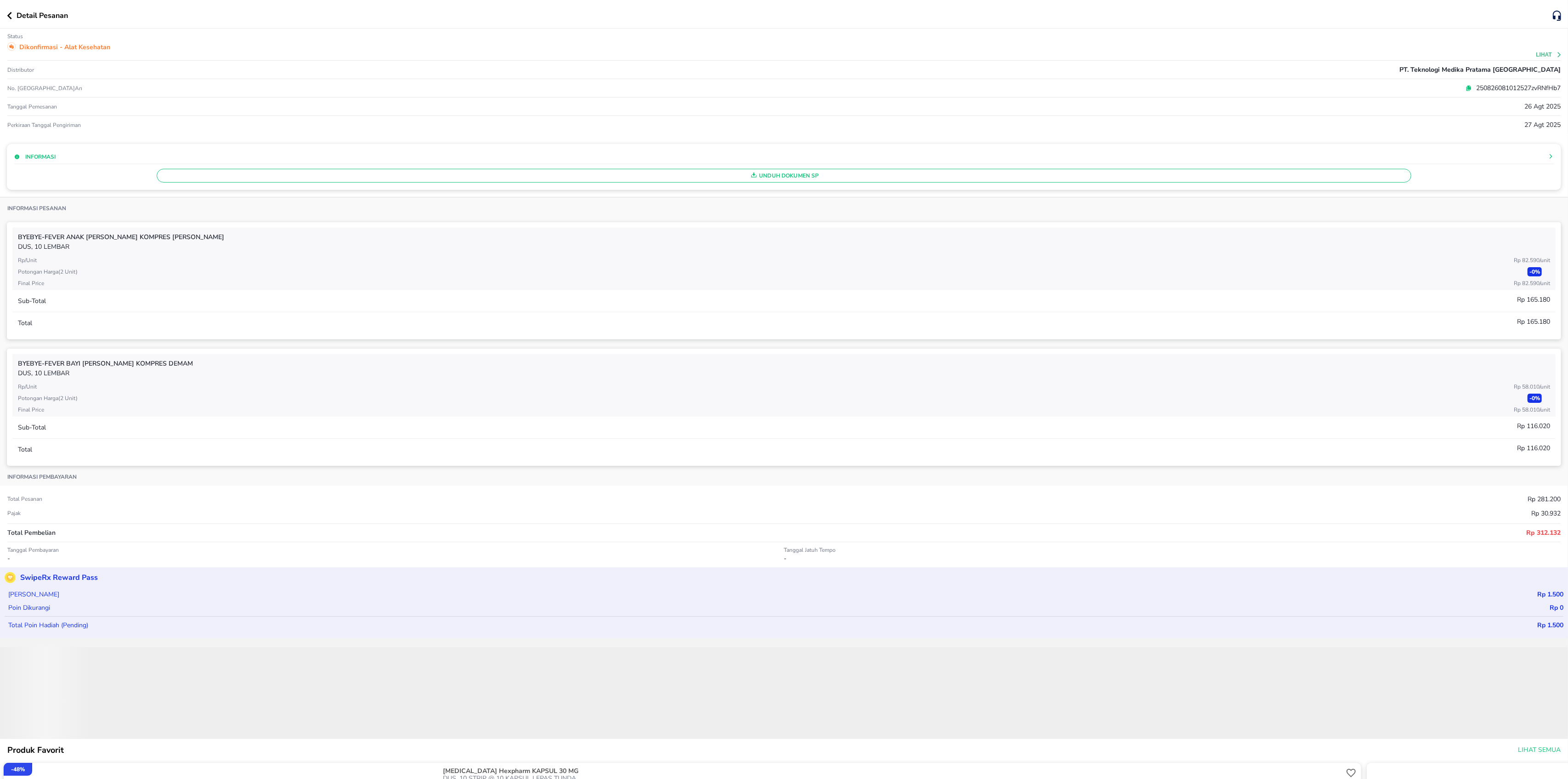
click at [1474, 89] on p "250826081012527zvRNfHb7" at bounding box center [1516, 88] width 89 height 10
copy p "250826081012527zvRNfHb7"
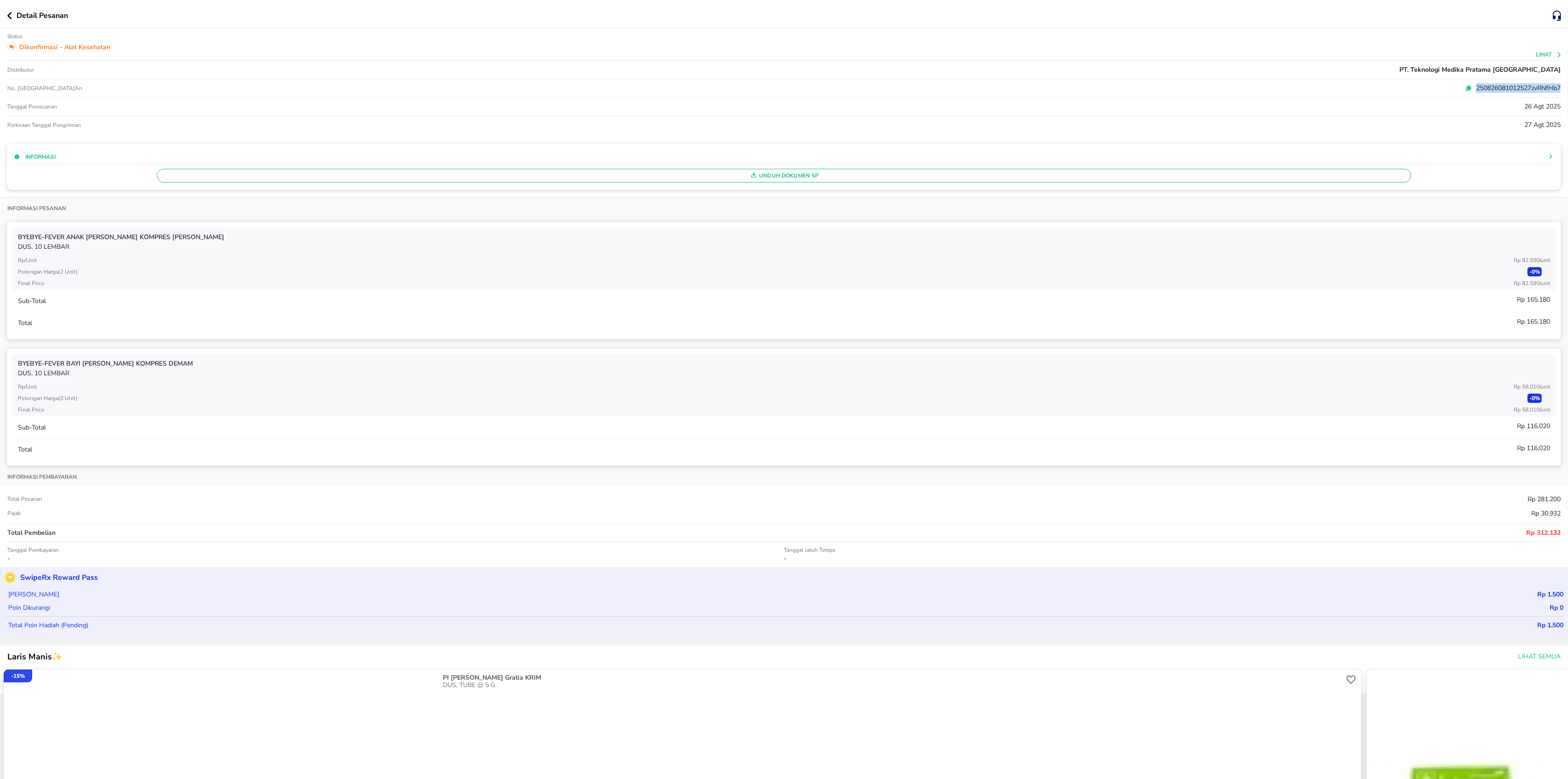
click at [9, 17] on icon "button" at bounding box center [9, 16] width 5 height 7
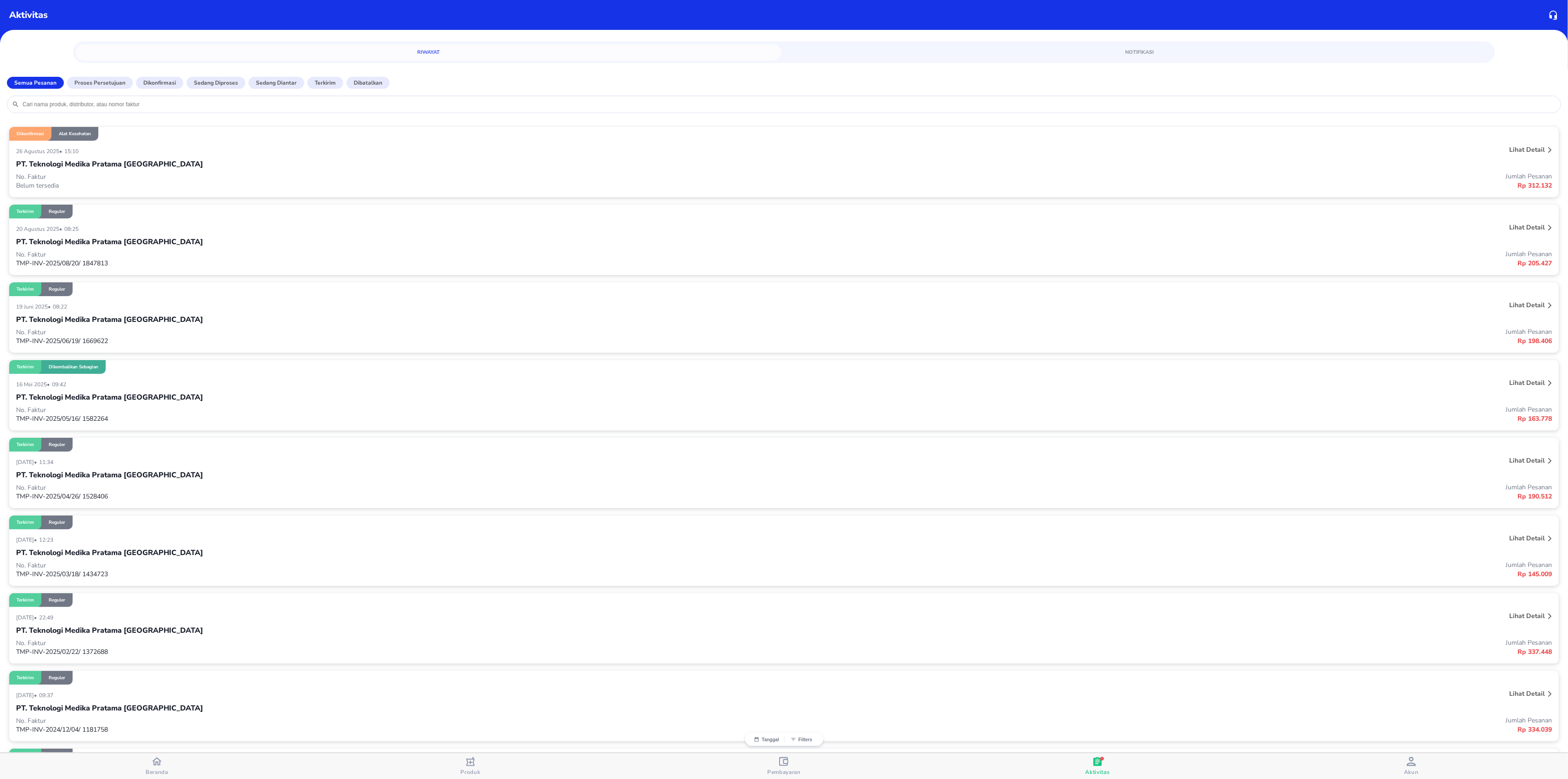
click at [162, 768] on span "Beranda" at bounding box center [156, 772] width 23 height 7
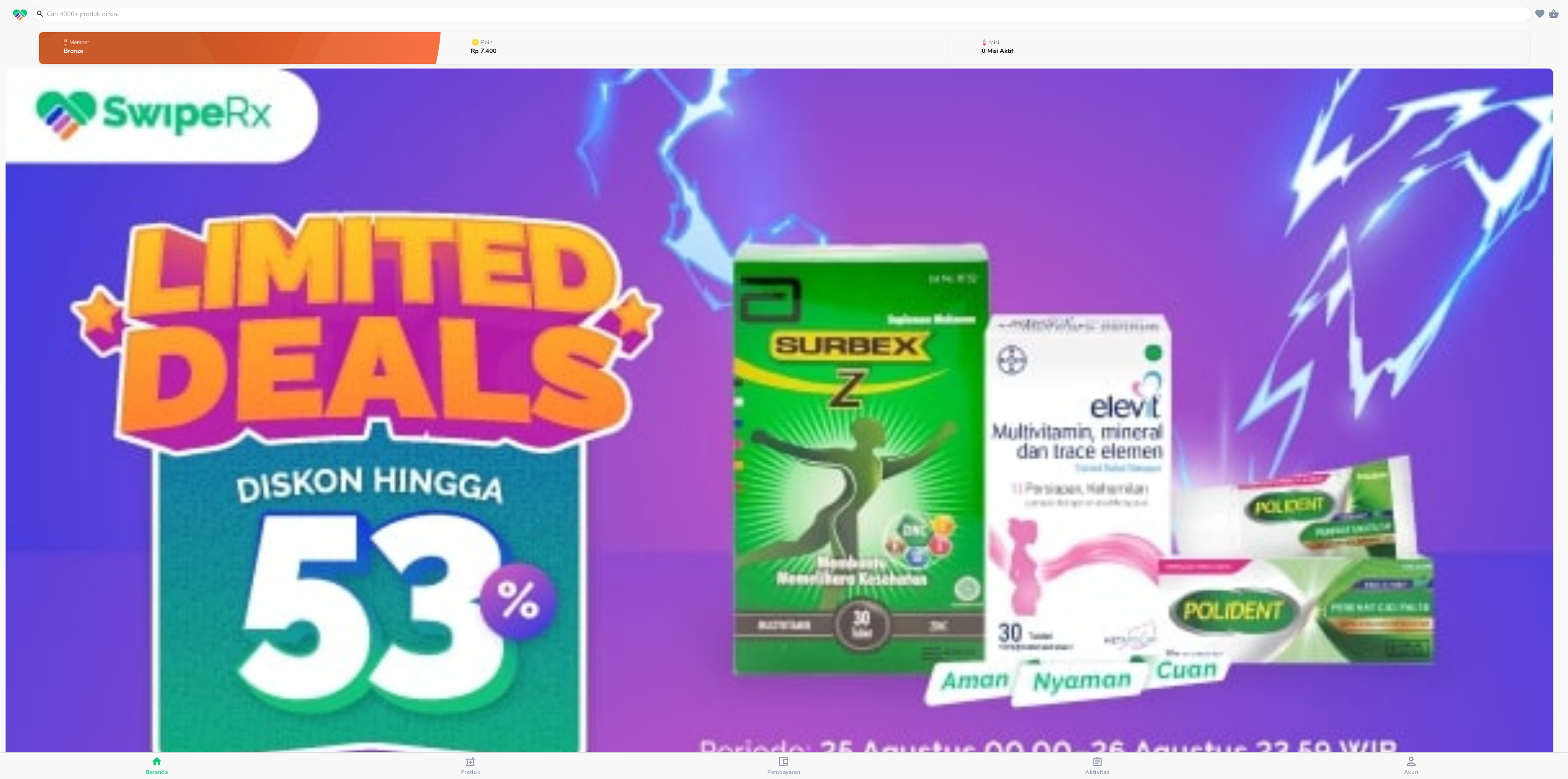
click at [141, 15] on input "text" at bounding box center [788, 14] width 1485 height 10
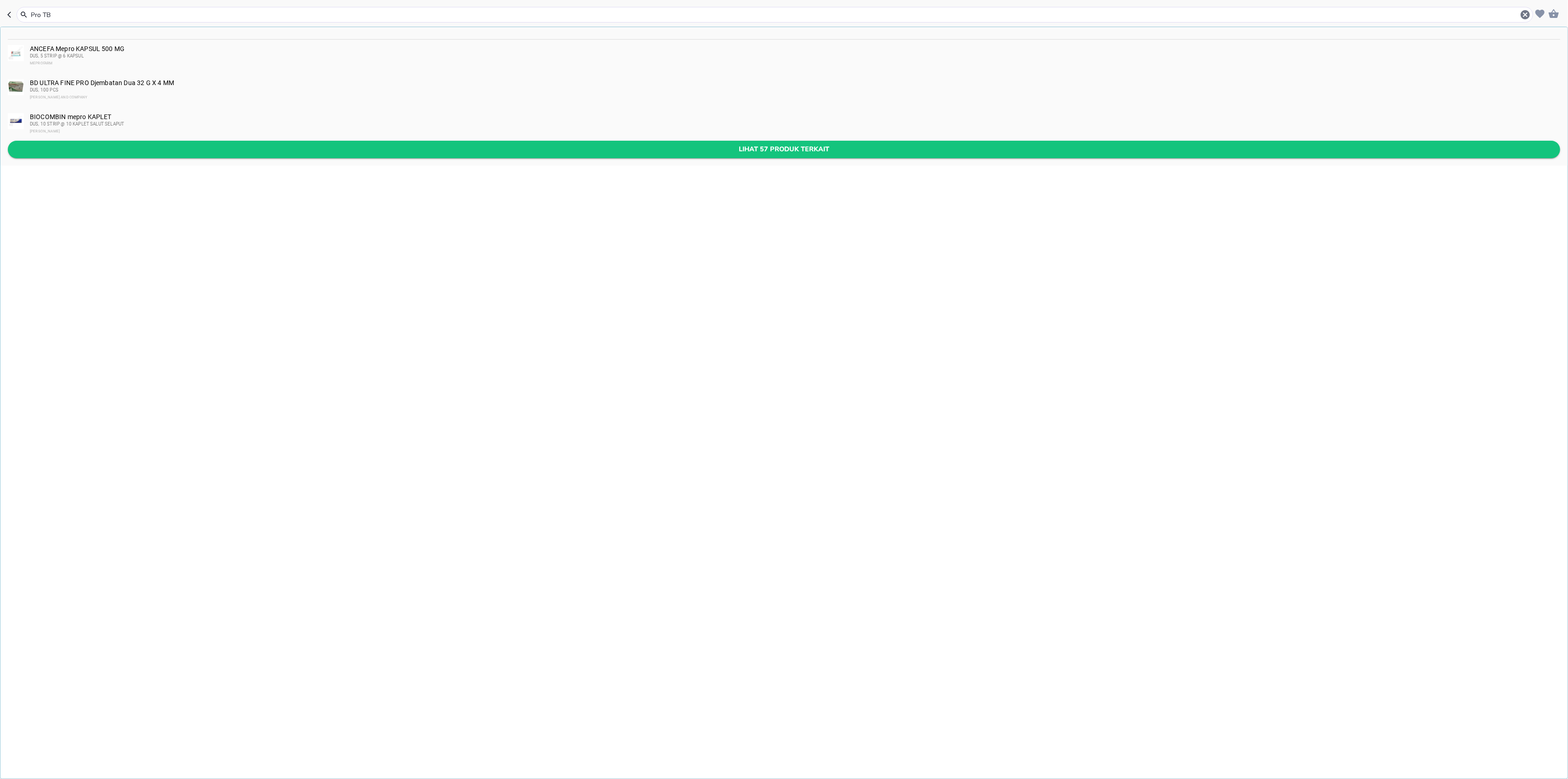
type input "Pro TB"
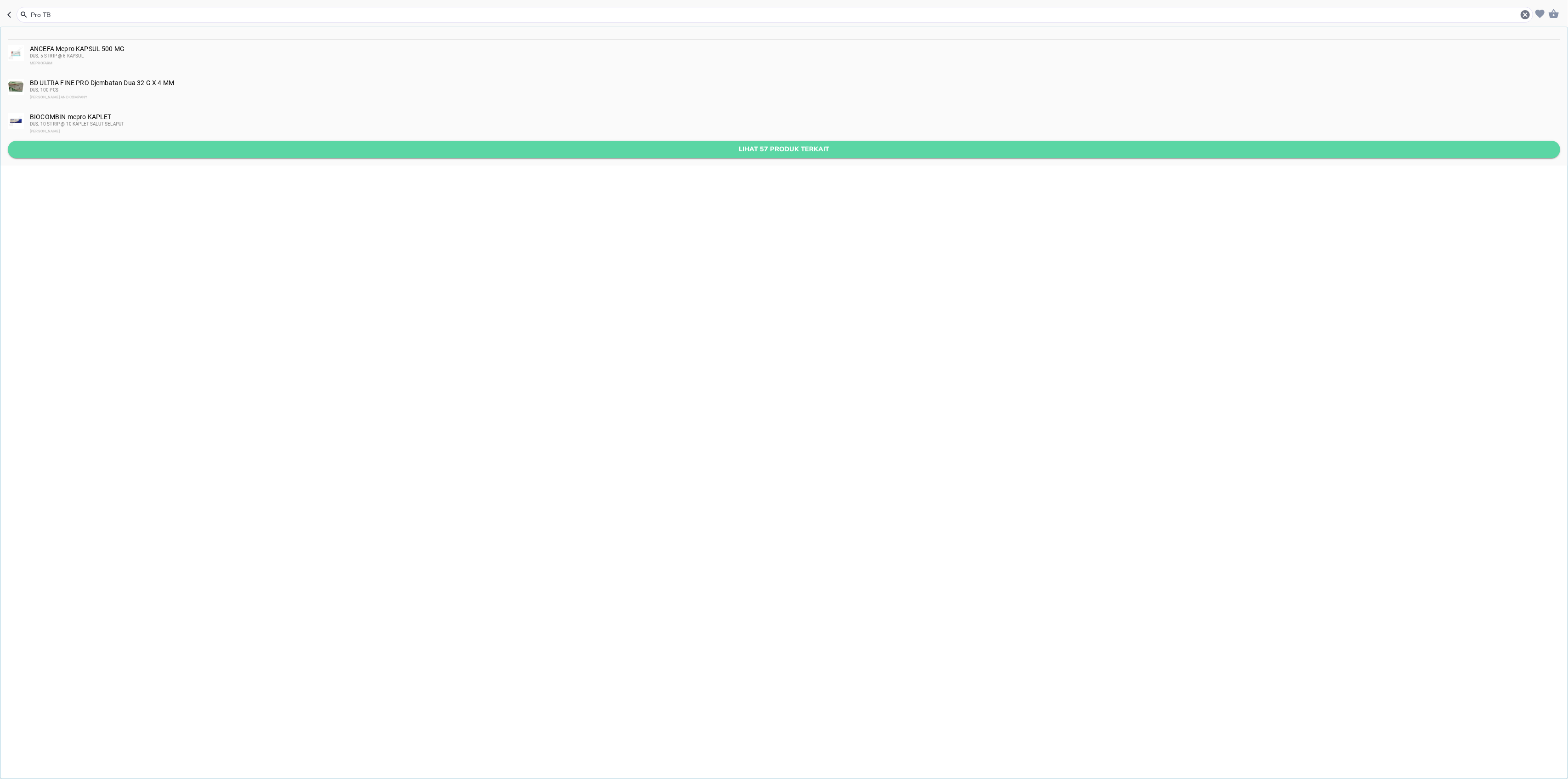
click at [519, 150] on span "Lihat 57 produk terkait" at bounding box center [784, 149] width 1538 height 12
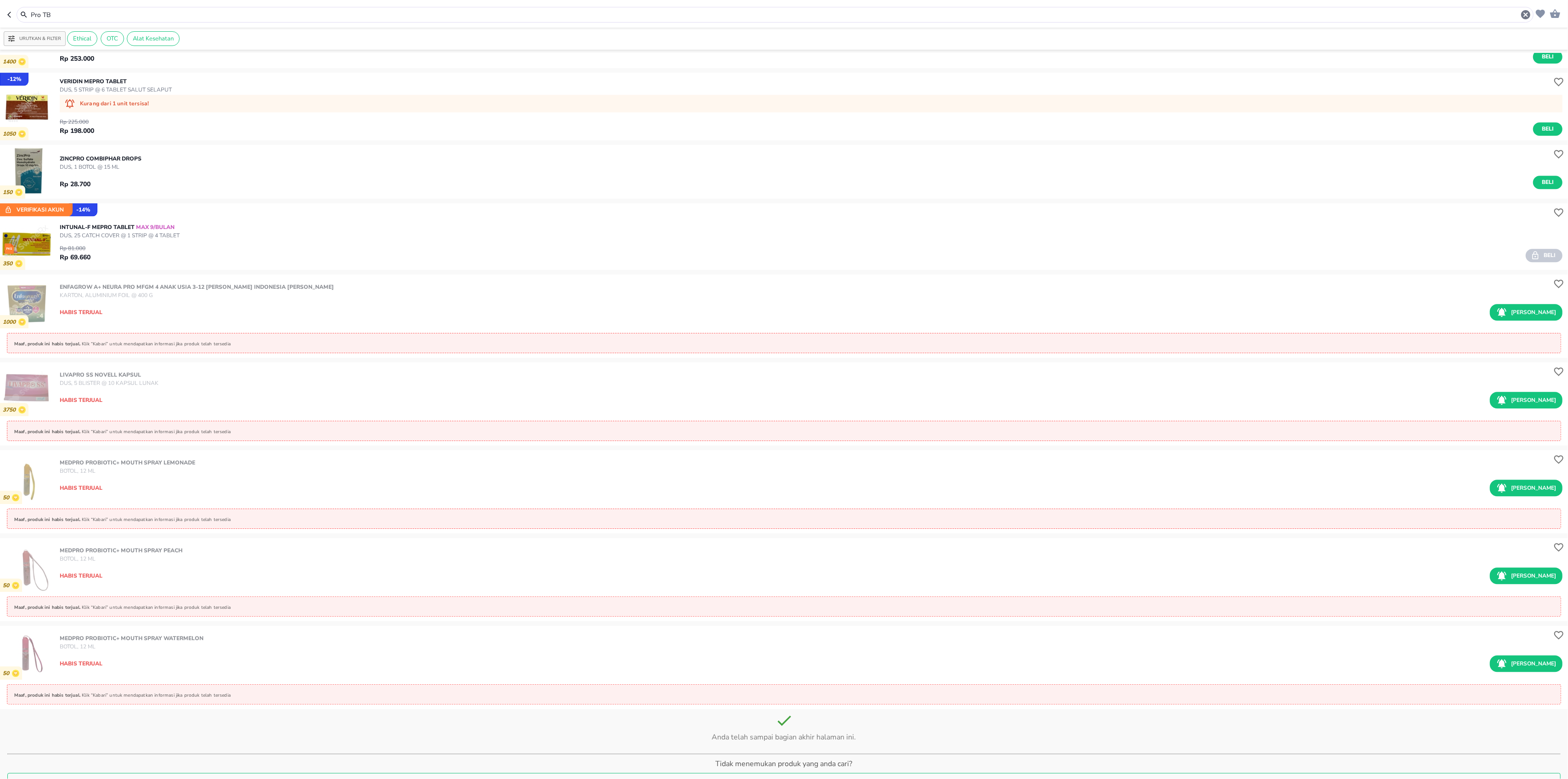
scroll to position [3103, 0]
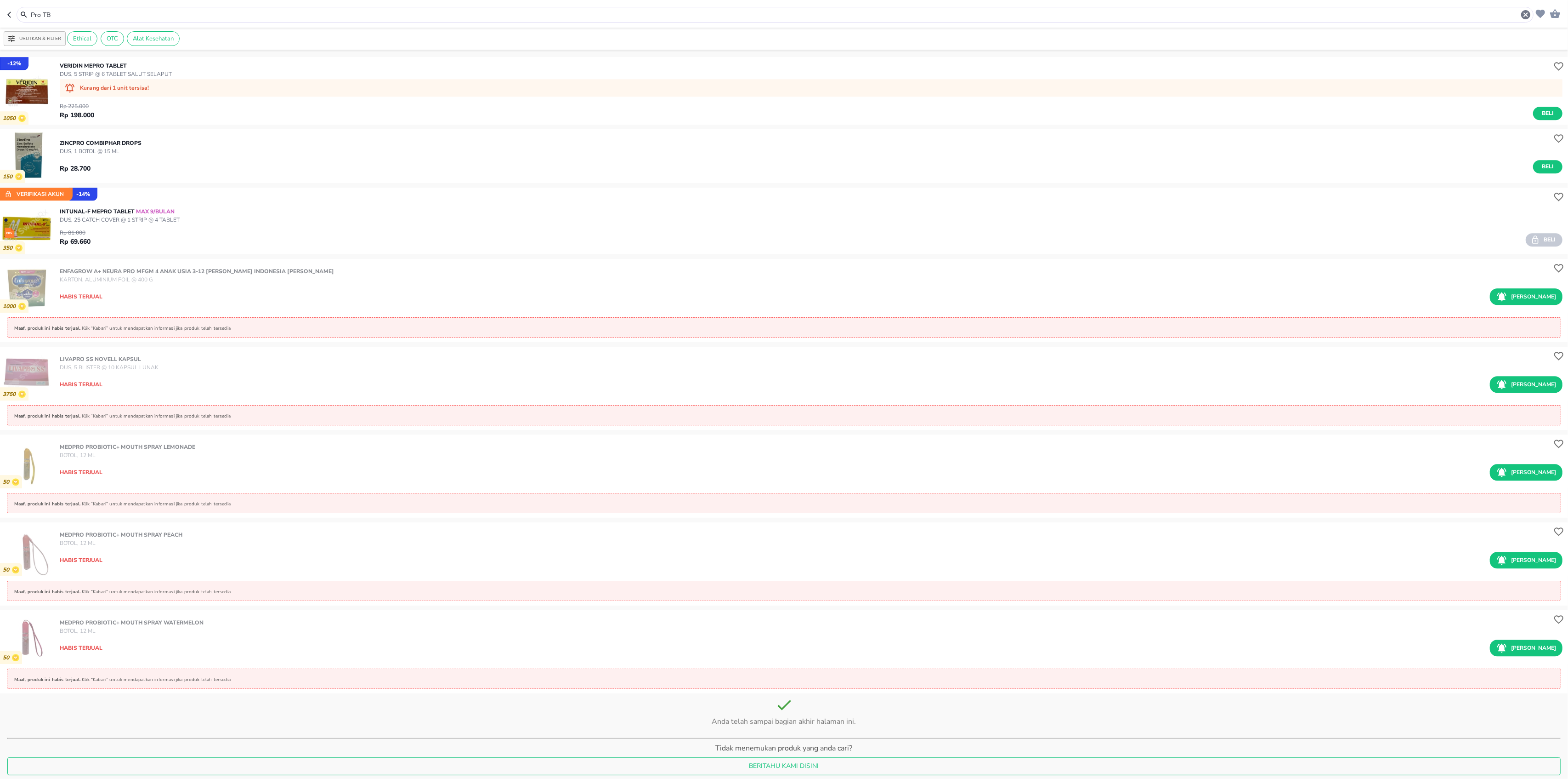
drag, startPoint x: 136, startPoint y: 18, endPoint x: 0, endPoint y: -26, distance: 142.9
click at [0, 0] on html "Halo Apotek Boy, selamat datang! Pro TB Urutkan & Filter Ethical OTC Alat Keseh…" at bounding box center [784, 0] width 1568 height 0
paste input "RO TB 4"
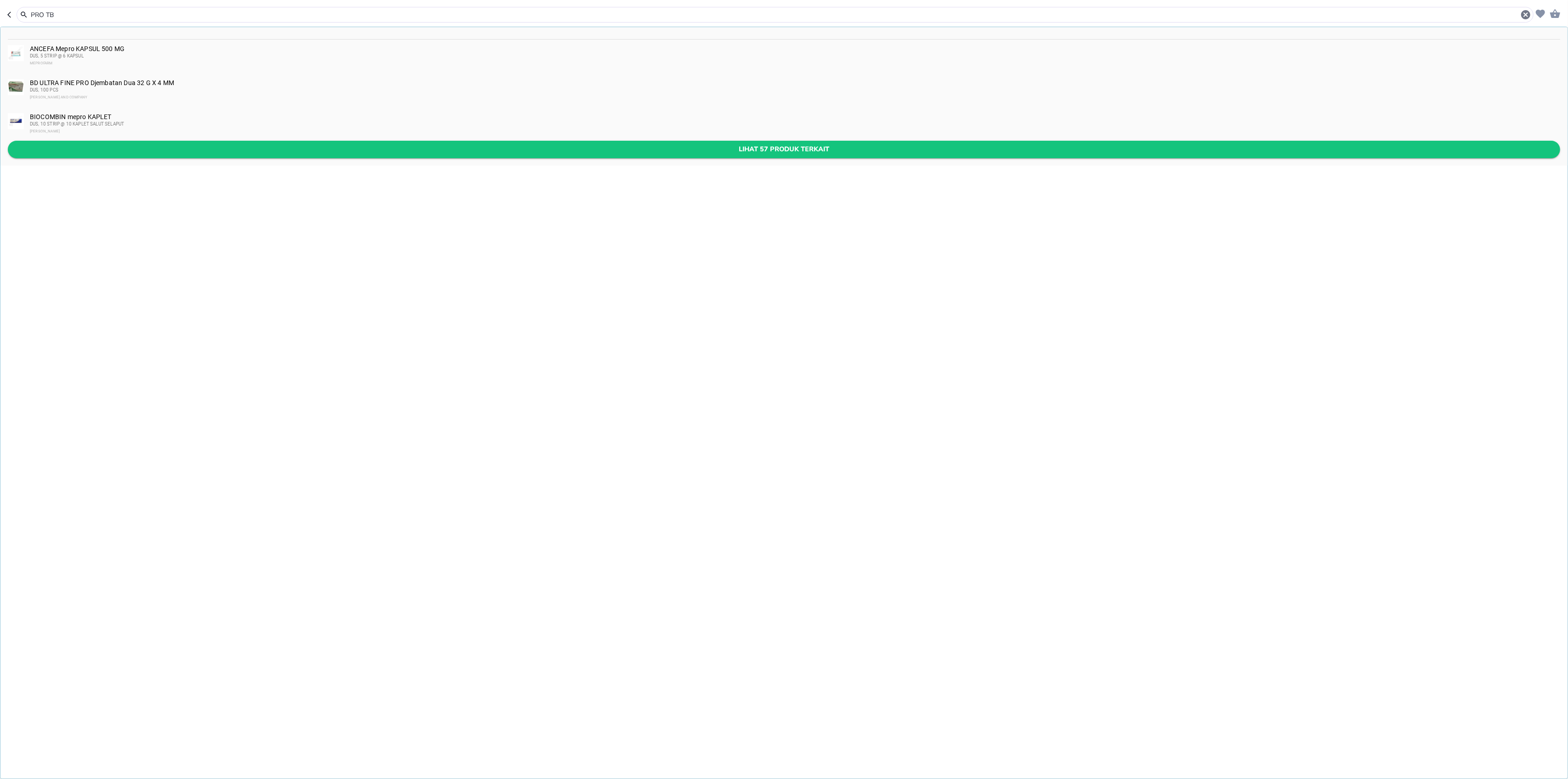
type input "PRO TB"
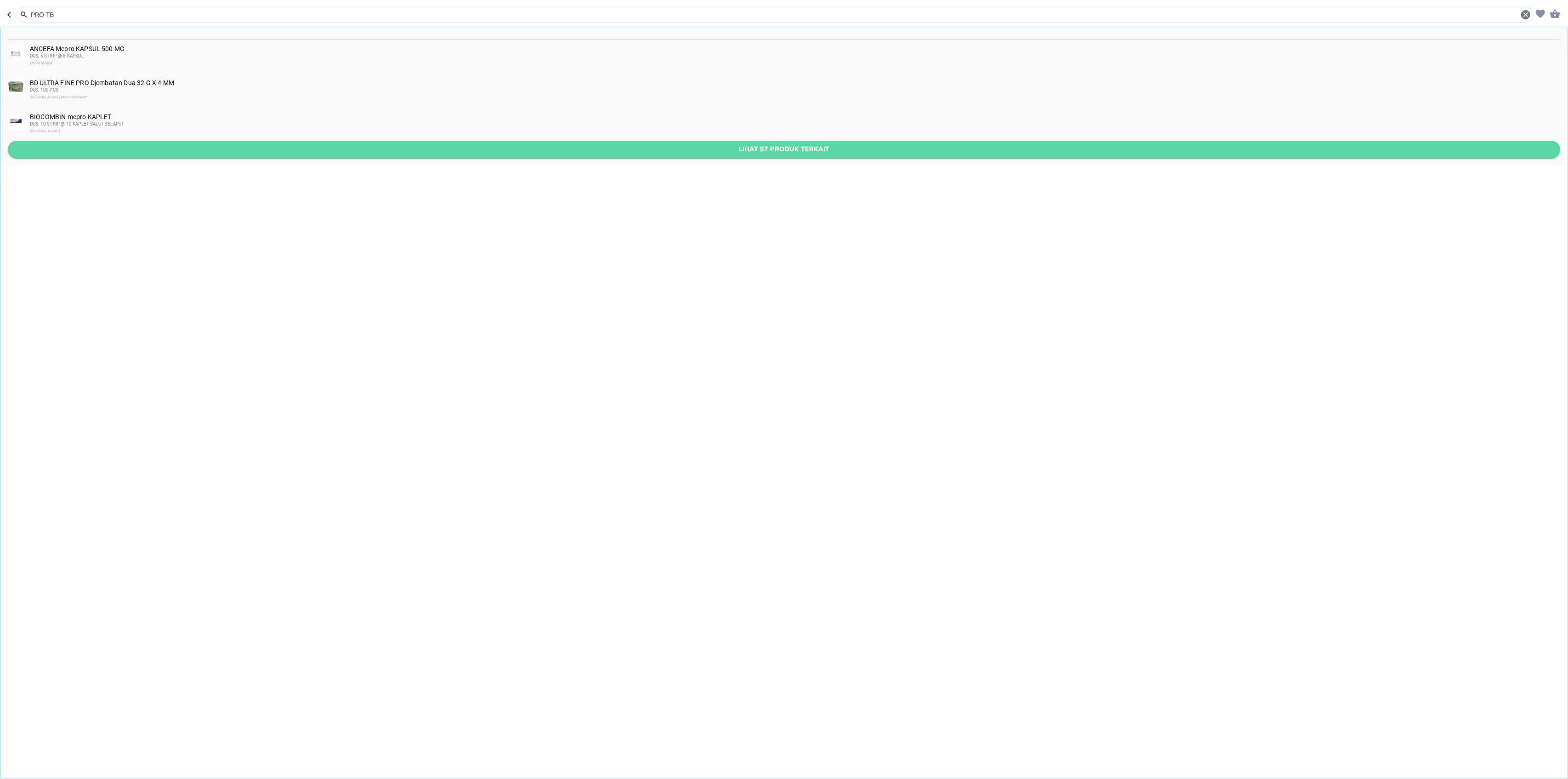
click at [267, 151] on span "Lihat 57 produk terkait" at bounding box center [784, 149] width 1538 height 12
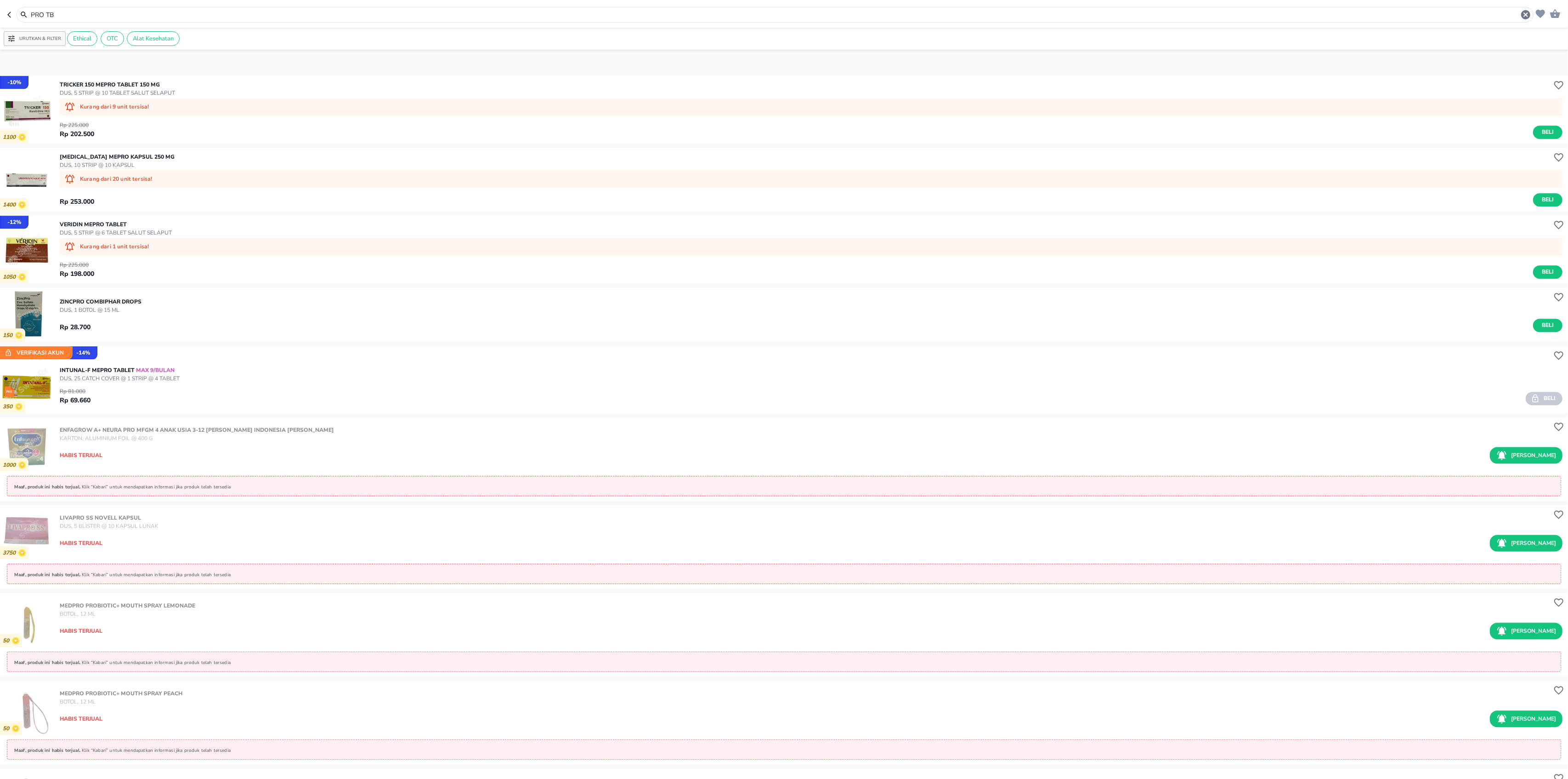
scroll to position [3103, 0]
